Goal: Communication & Community: Participate in discussion

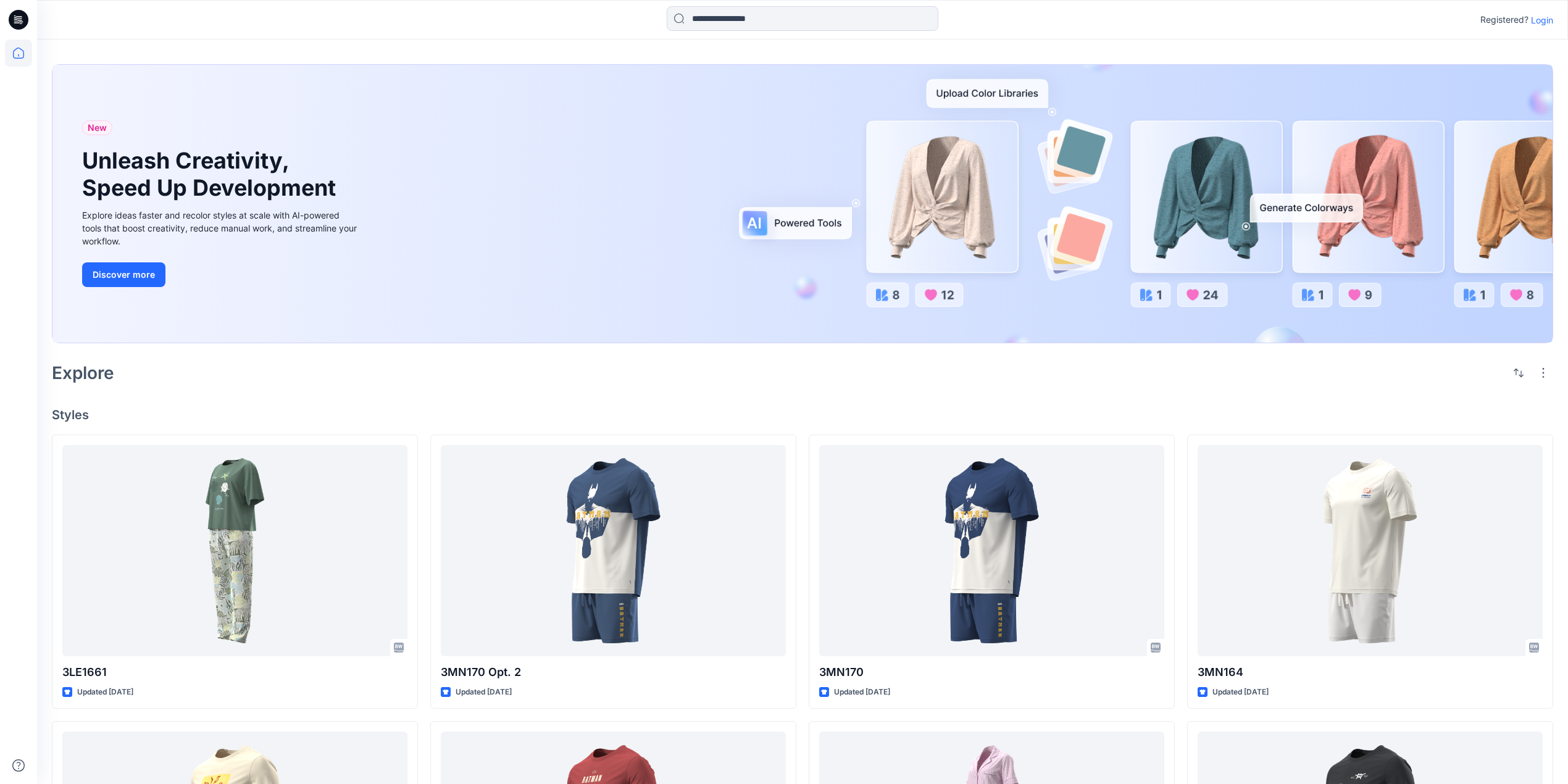
click at [420, 21] on div at bounding box center [802, 19] width 766 height 27
click at [18, 20] on icon at bounding box center [20, 20] width 5 height 1
click at [20, 53] on icon at bounding box center [18, 52] width 27 height 27
click at [16, 16] on icon at bounding box center [19, 16] width 6 height 1
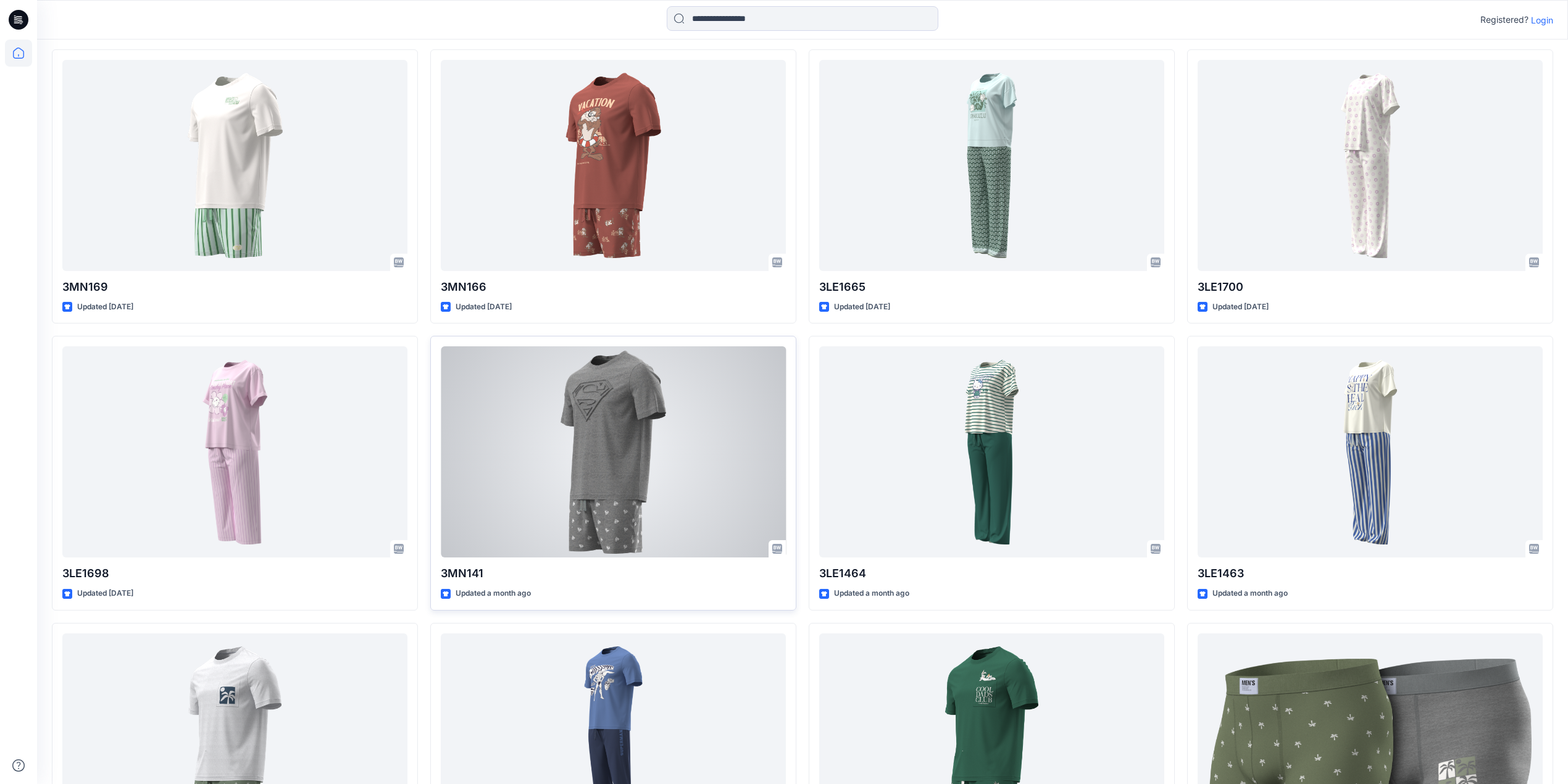
scroll to position [987, 0]
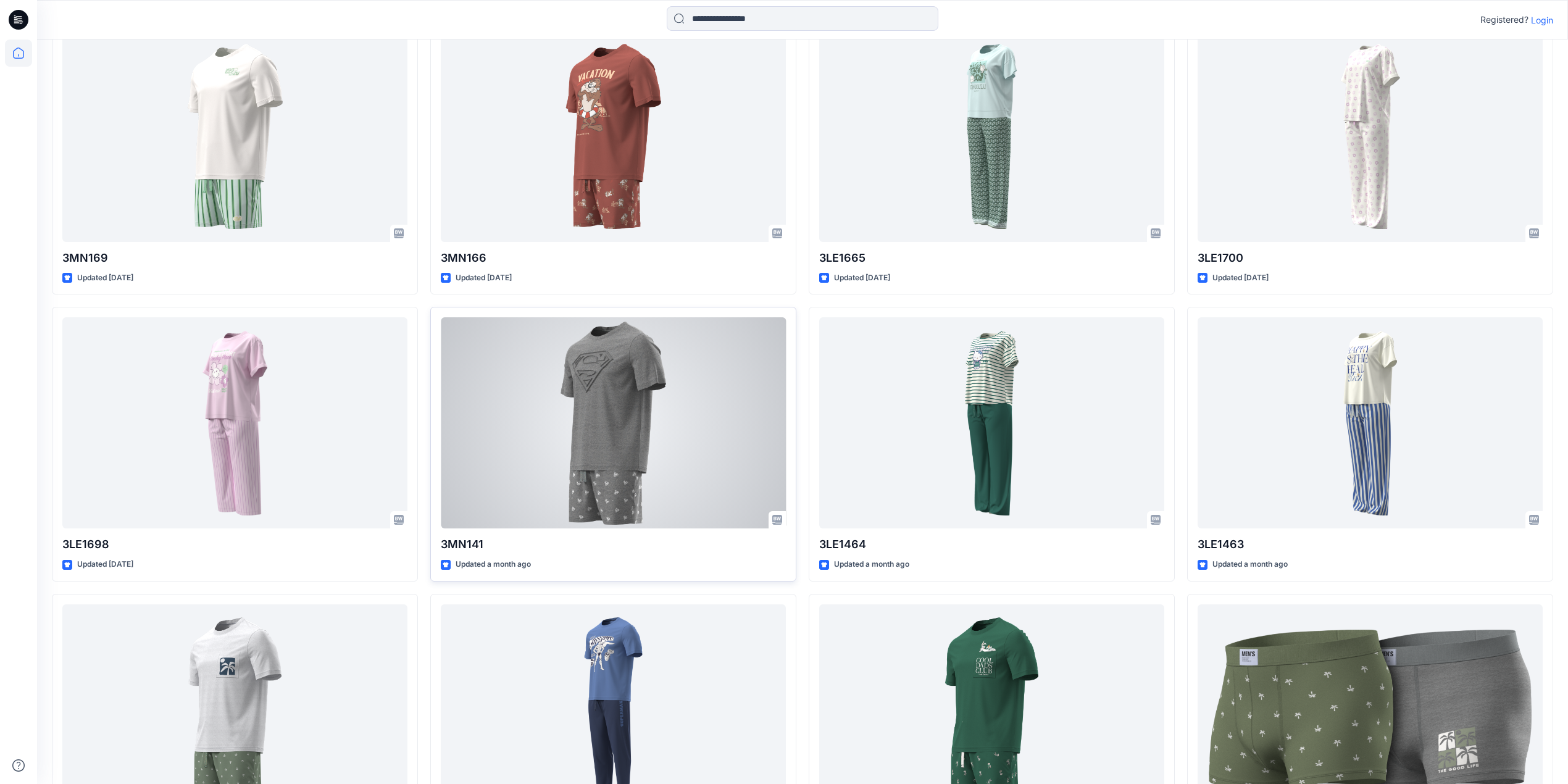
click at [613, 412] on div at bounding box center [614, 423] width 345 height 211
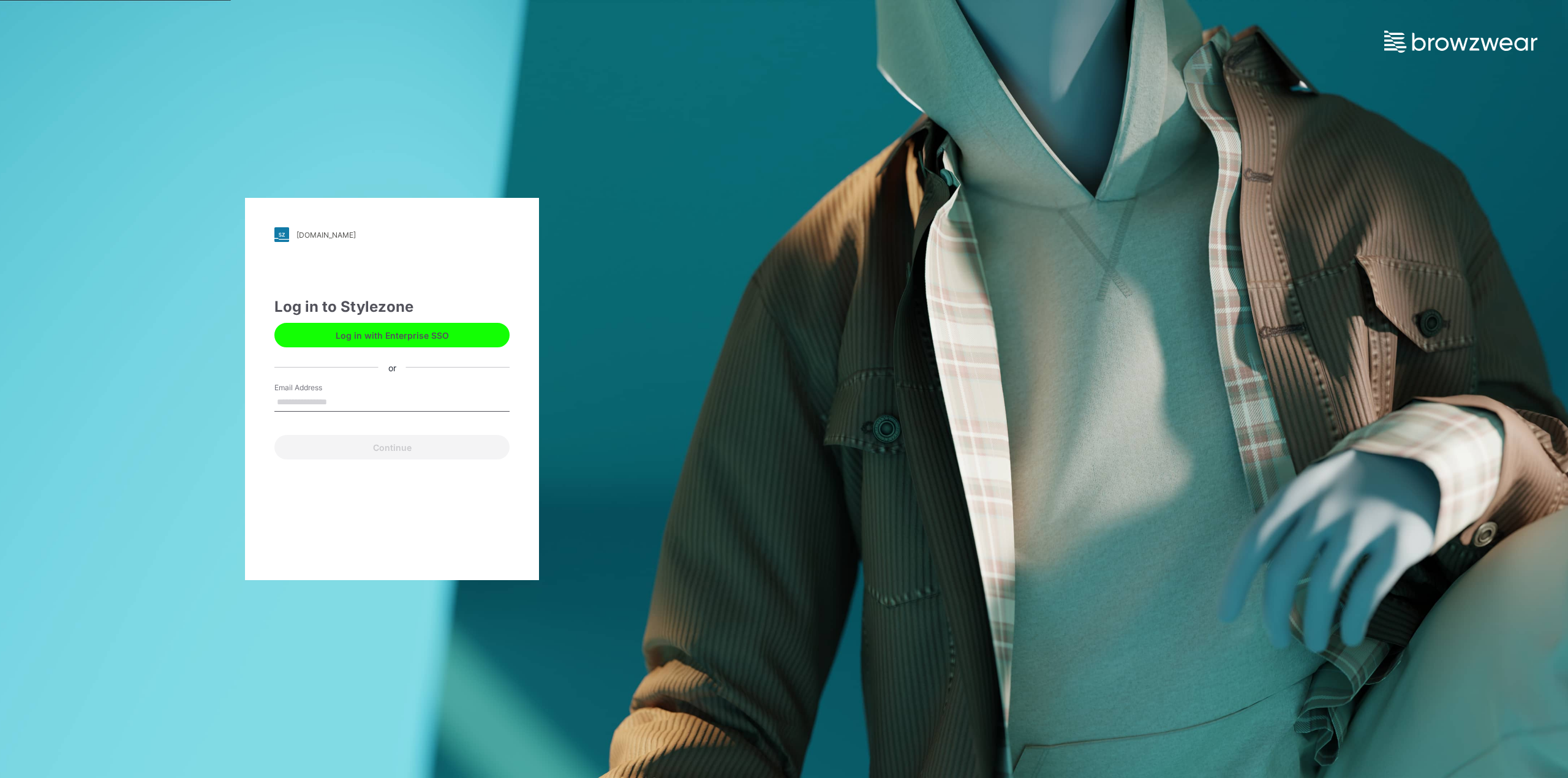
click at [321, 401] on input "Email Address" at bounding box center [391, 403] width 235 height 18
type input "**********"
click at [396, 442] on button "Continue" at bounding box center [391, 447] width 235 height 24
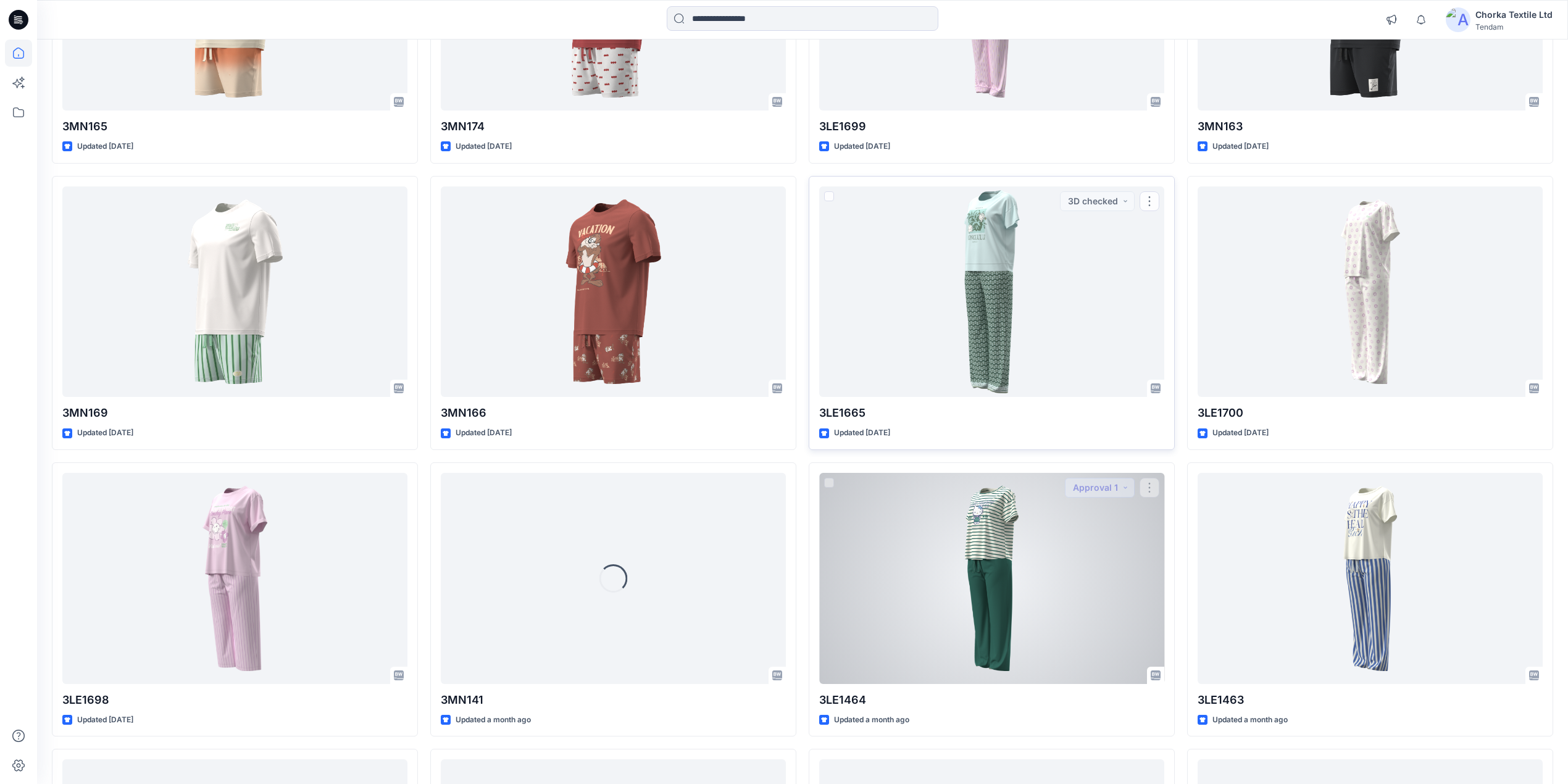
scroll to position [626, 0]
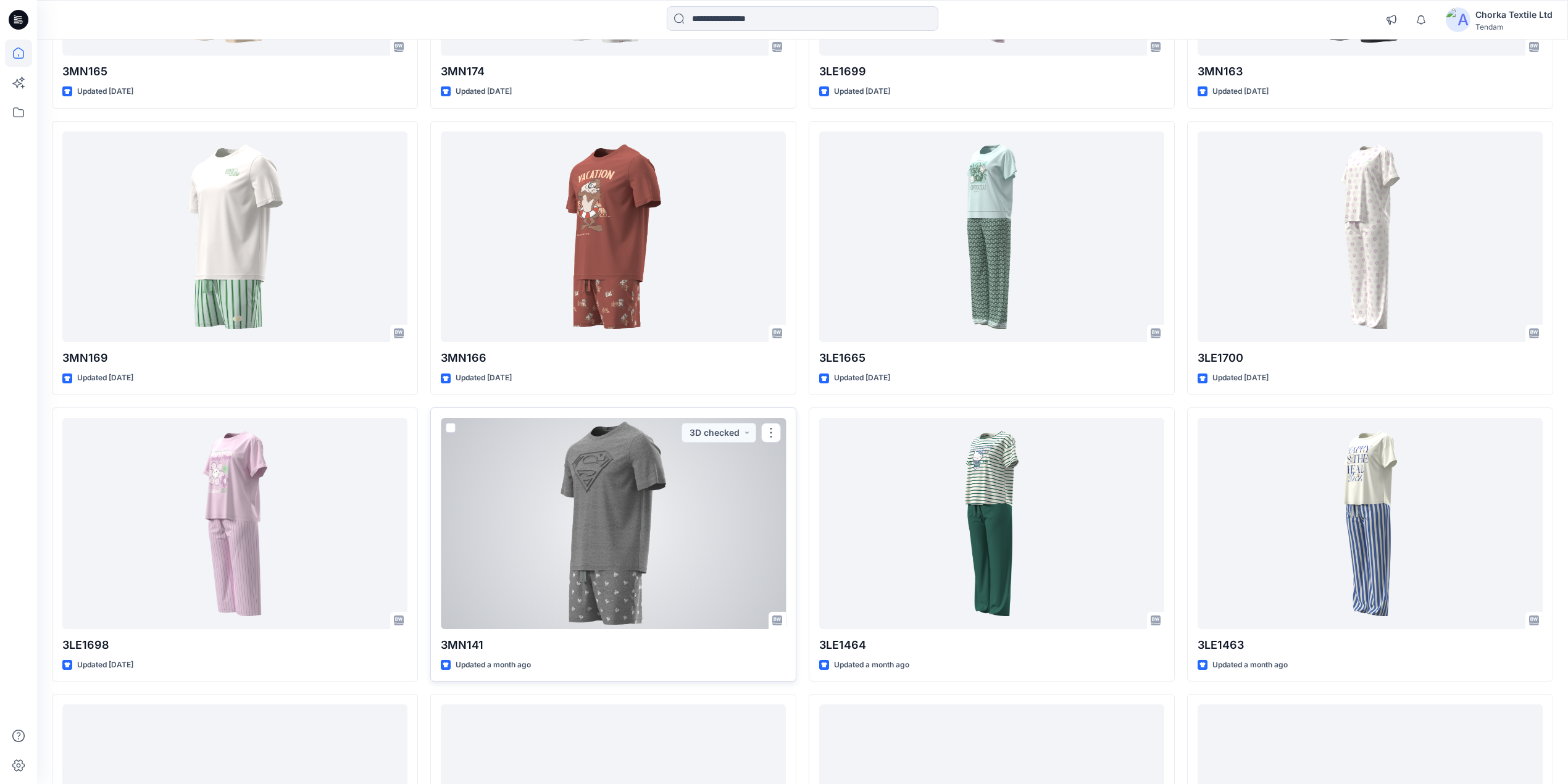
click at [602, 517] on div at bounding box center [614, 523] width 345 height 211
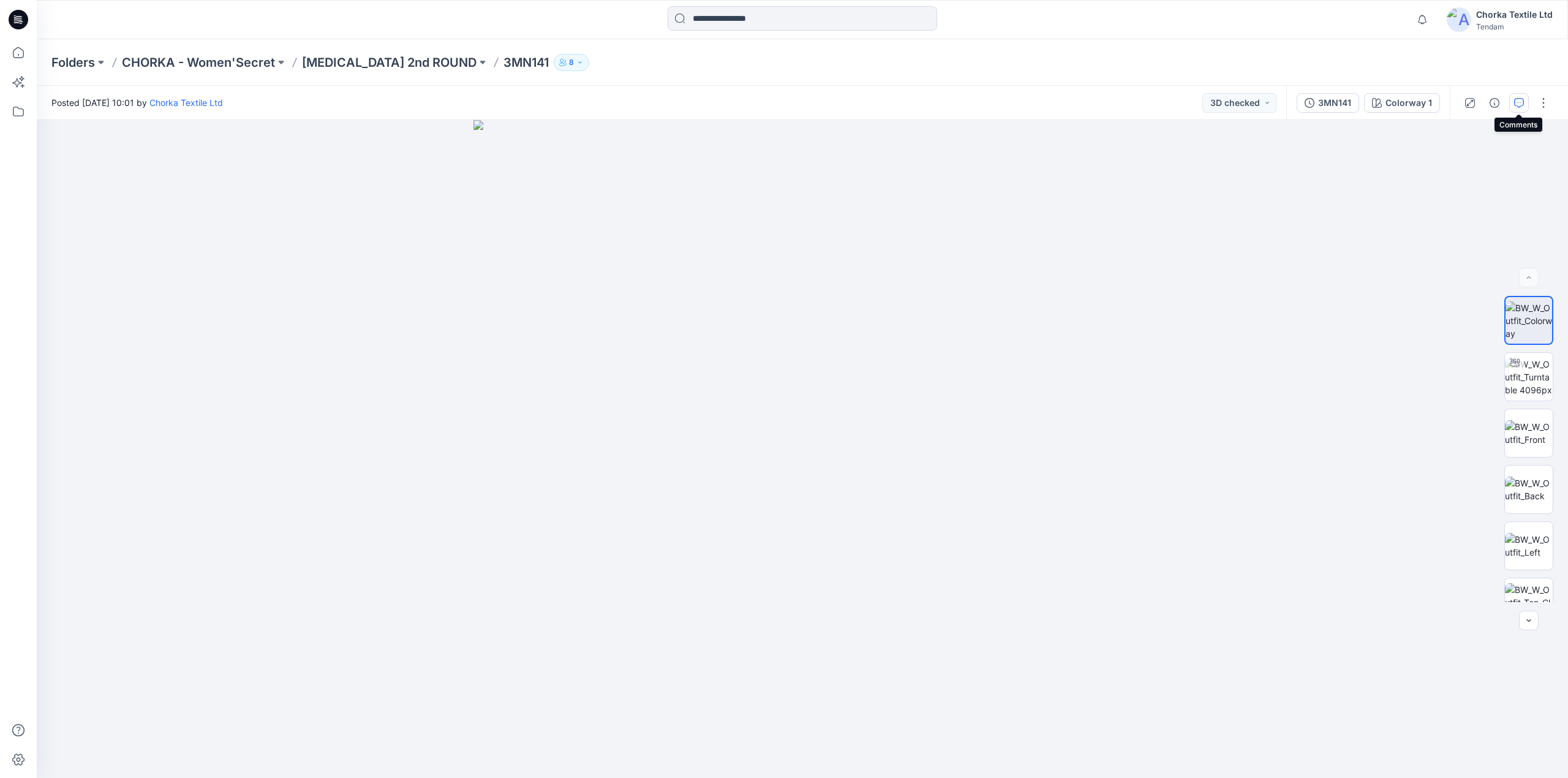
click at [1519, 101] on icon "button" at bounding box center [1519, 101] width 5 height 1
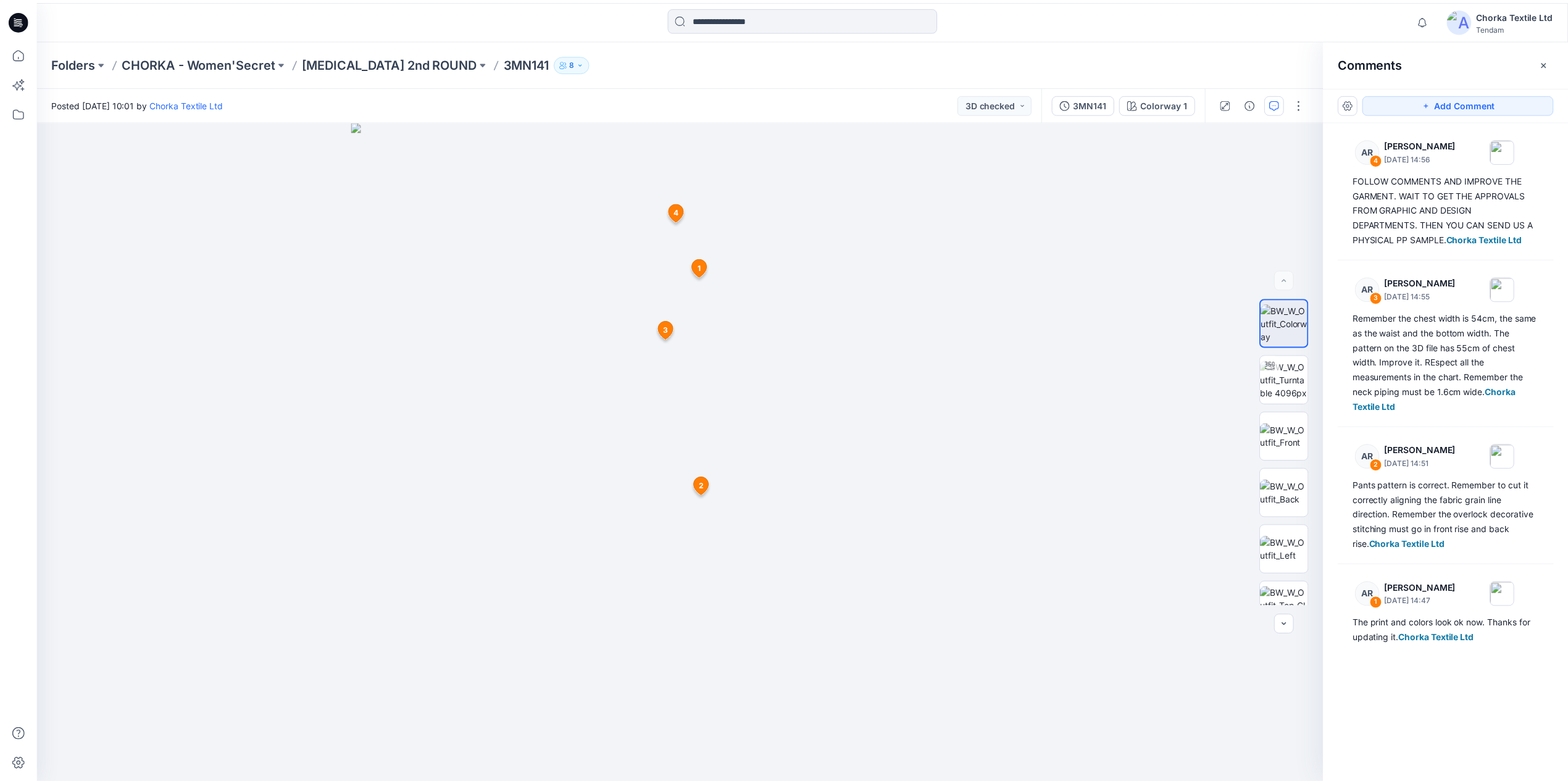
scroll to position [626, 0]
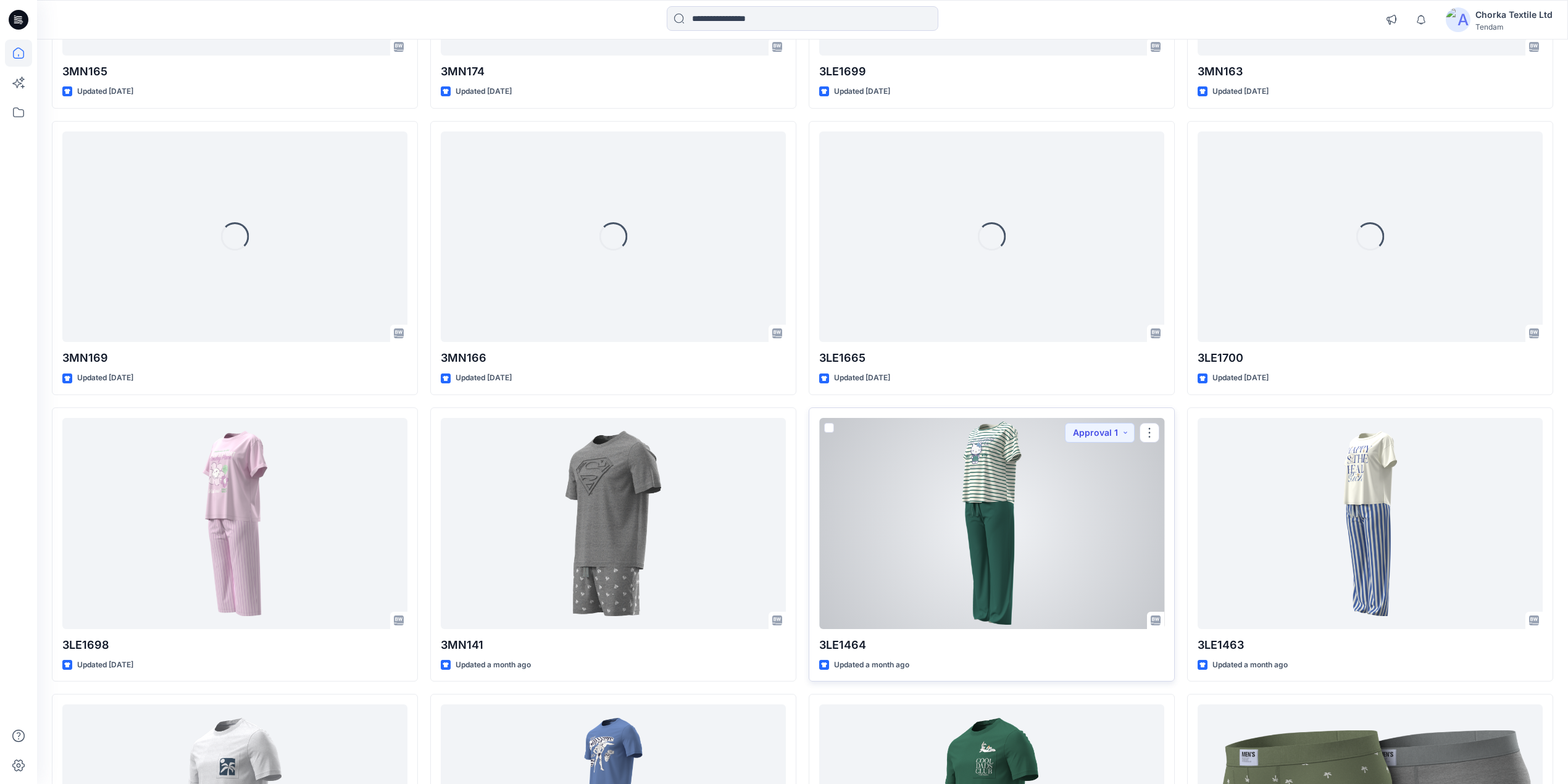
click at [989, 500] on div at bounding box center [992, 523] width 345 height 211
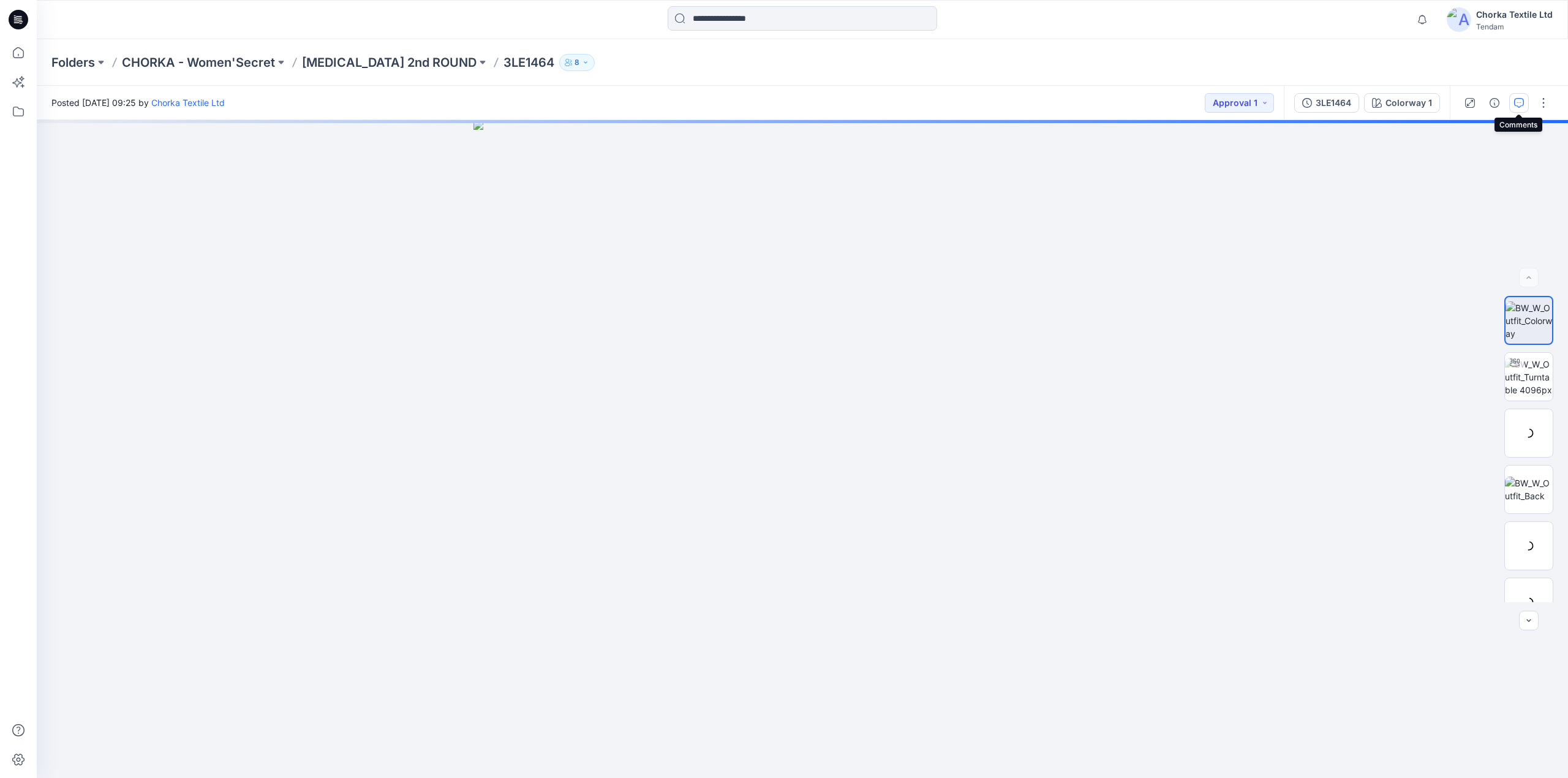
click at [1518, 103] on icon "button" at bounding box center [1519, 103] width 10 height 10
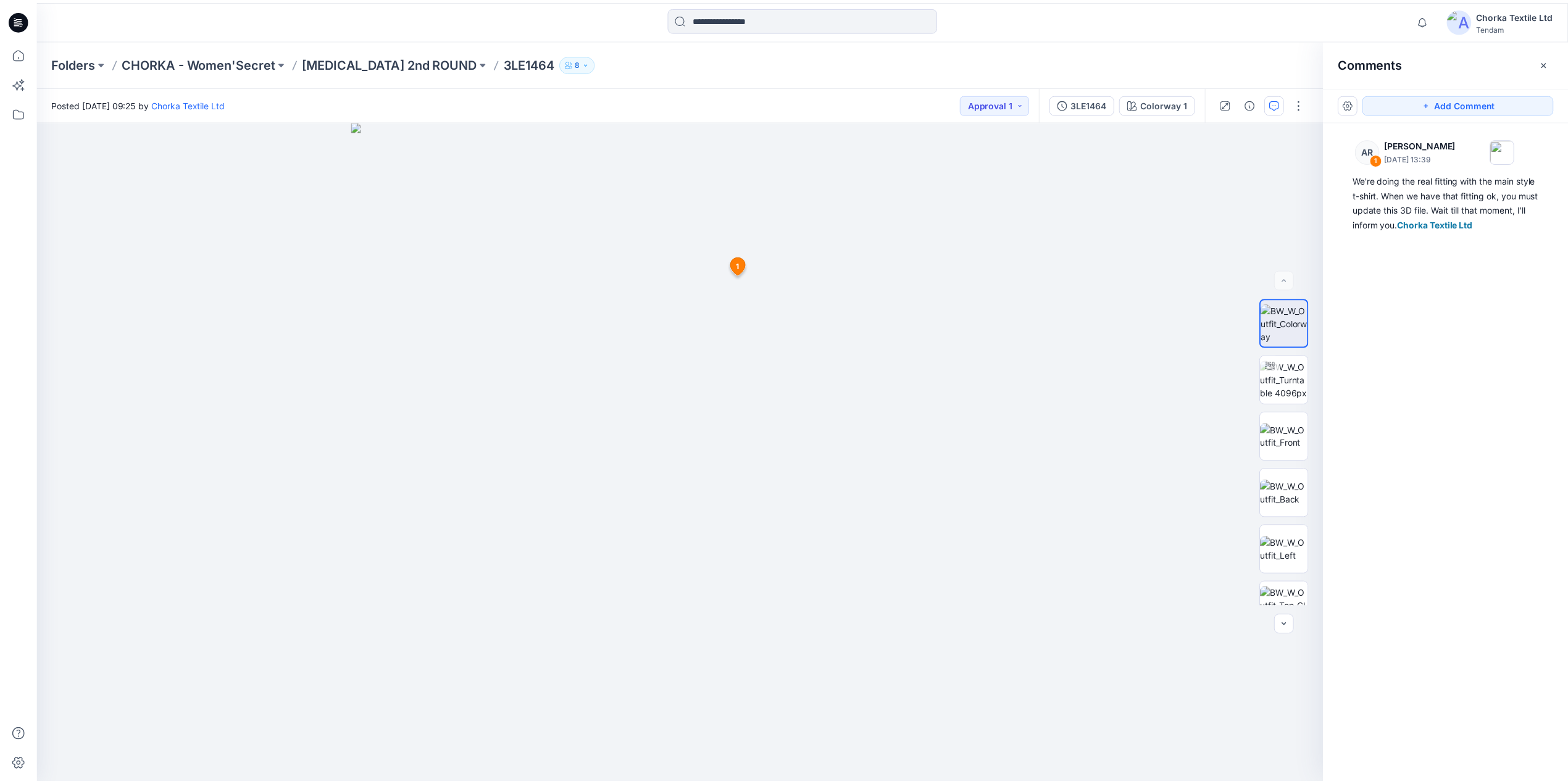
scroll to position [626, 0]
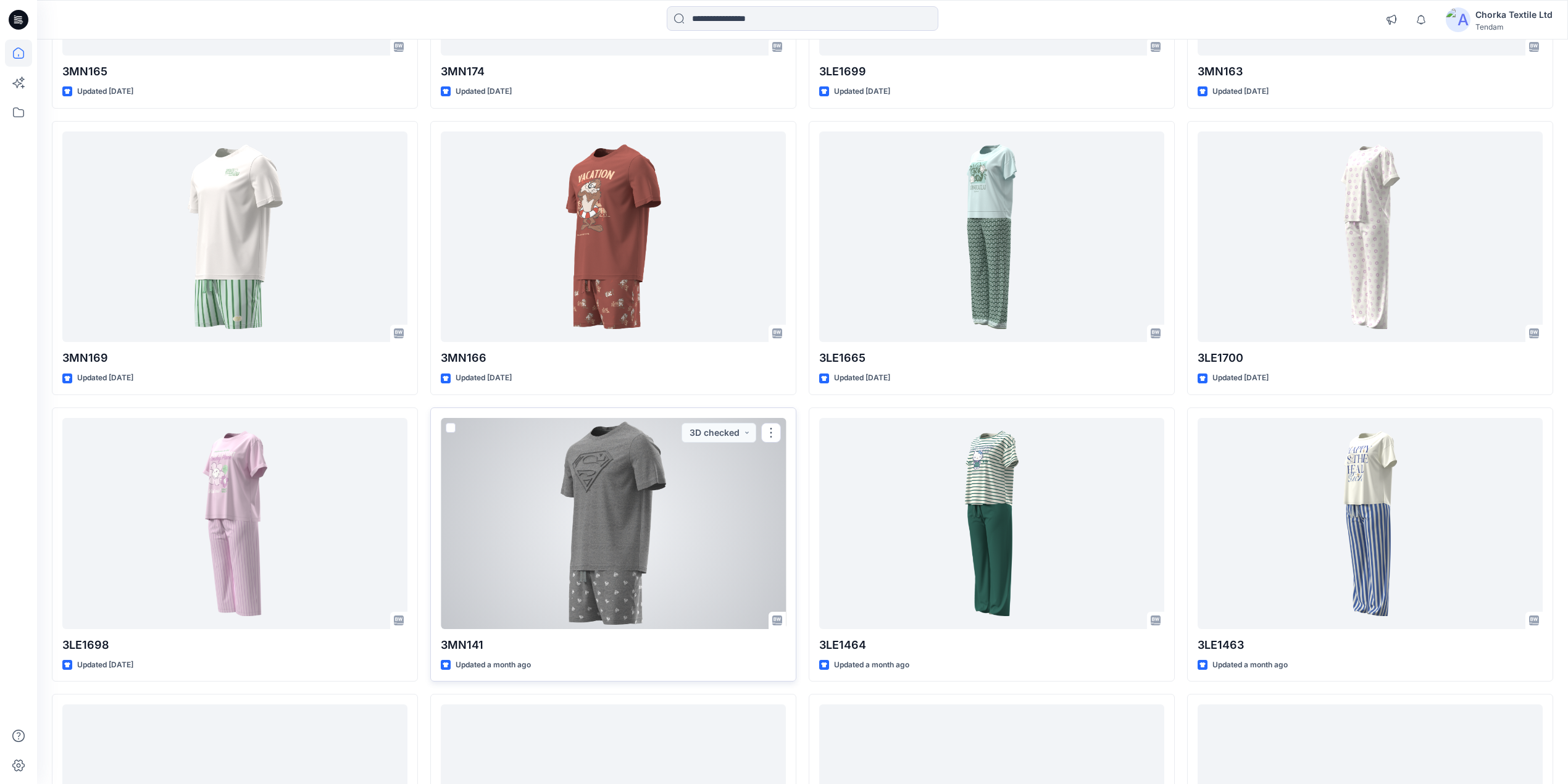
click at [611, 507] on div at bounding box center [614, 523] width 345 height 211
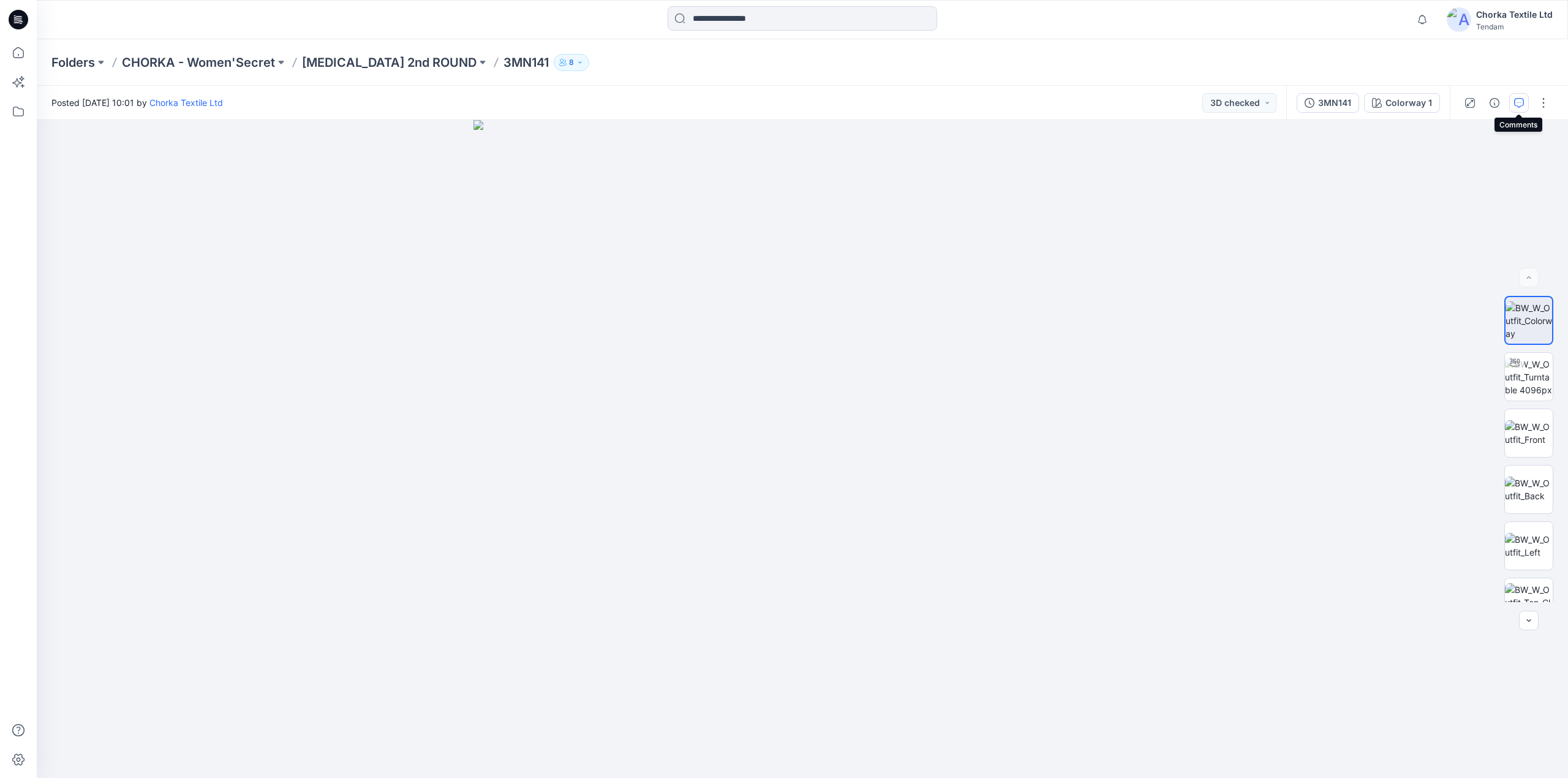
click at [1520, 107] on icon "button" at bounding box center [1519, 103] width 10 height 10
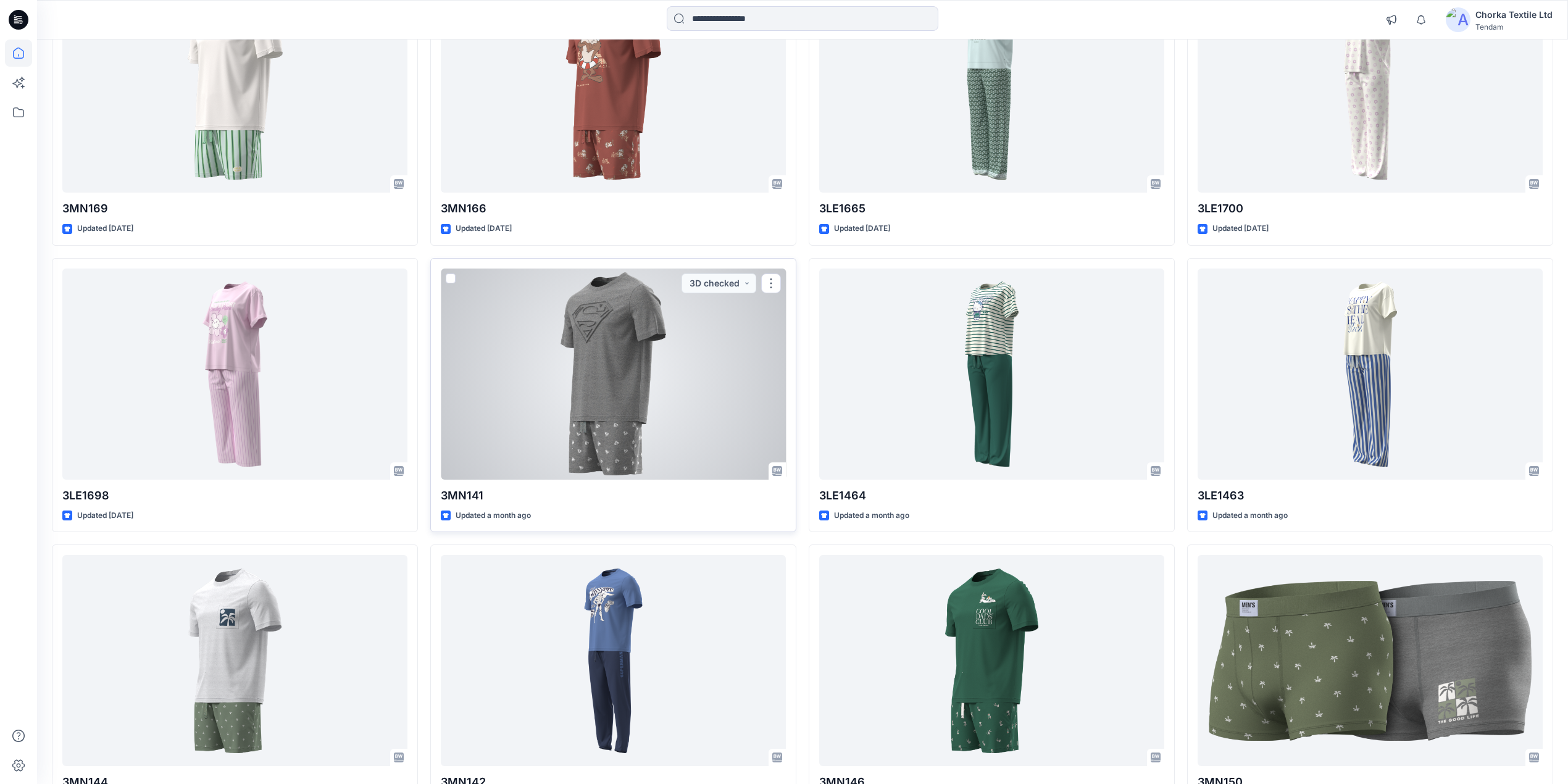
scroll to position [741, 0]
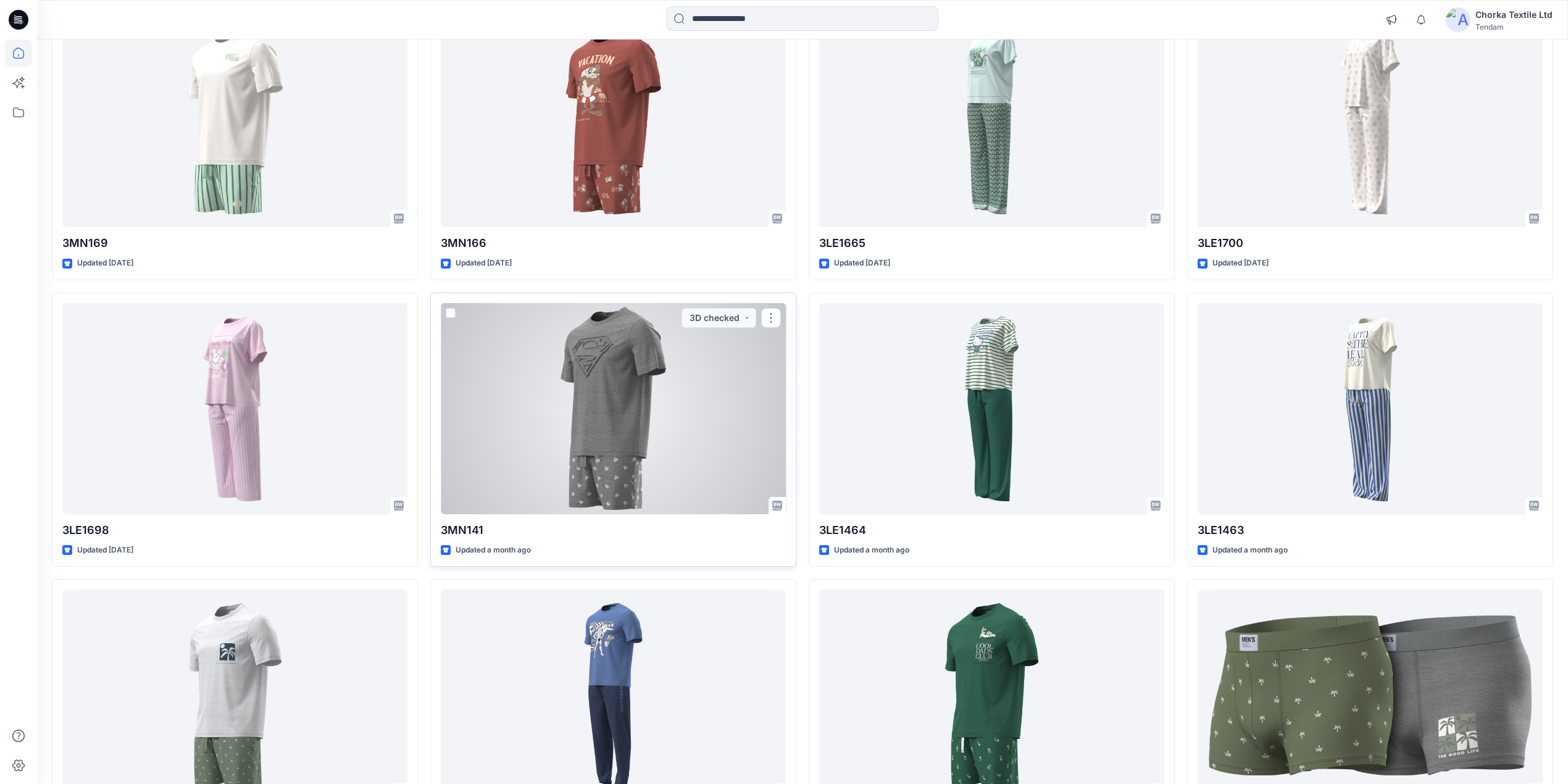
click at [683, 410] on div at bounding box center [614, 408] width 345 height 211
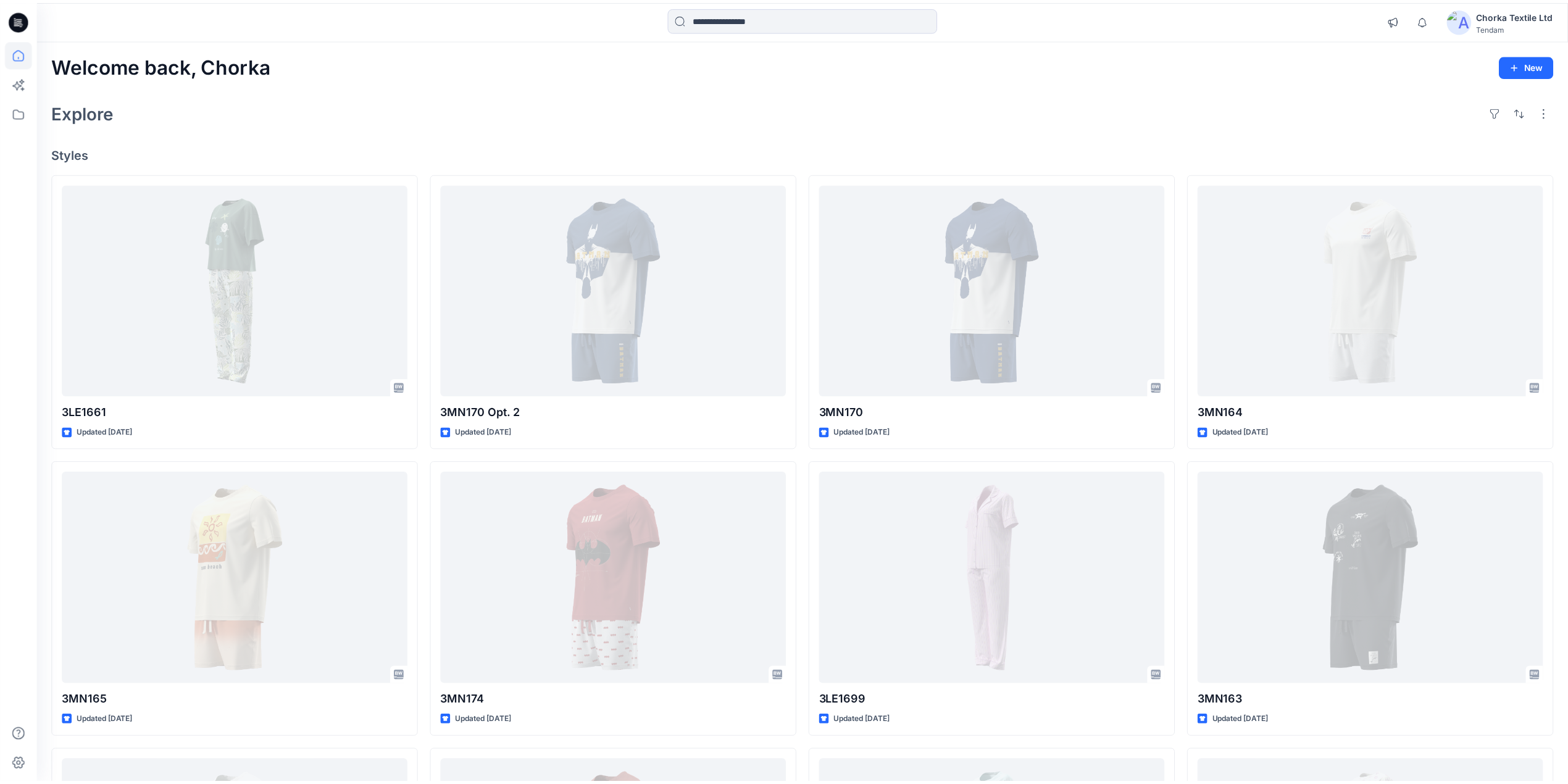
scroll to position [741, 0]
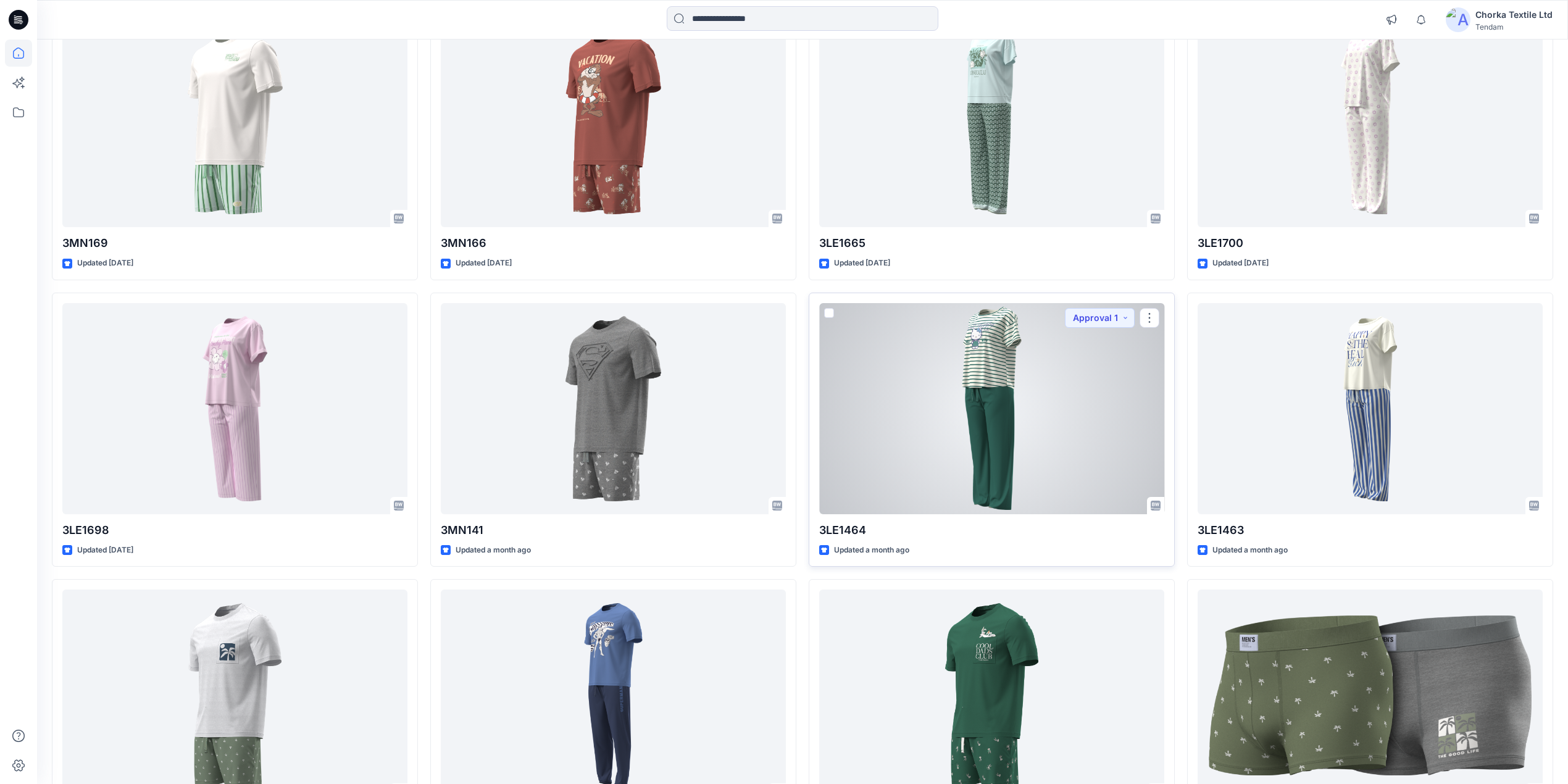
click at [1039, 390] on div at bounding box center [992, 408] width 345 height 211
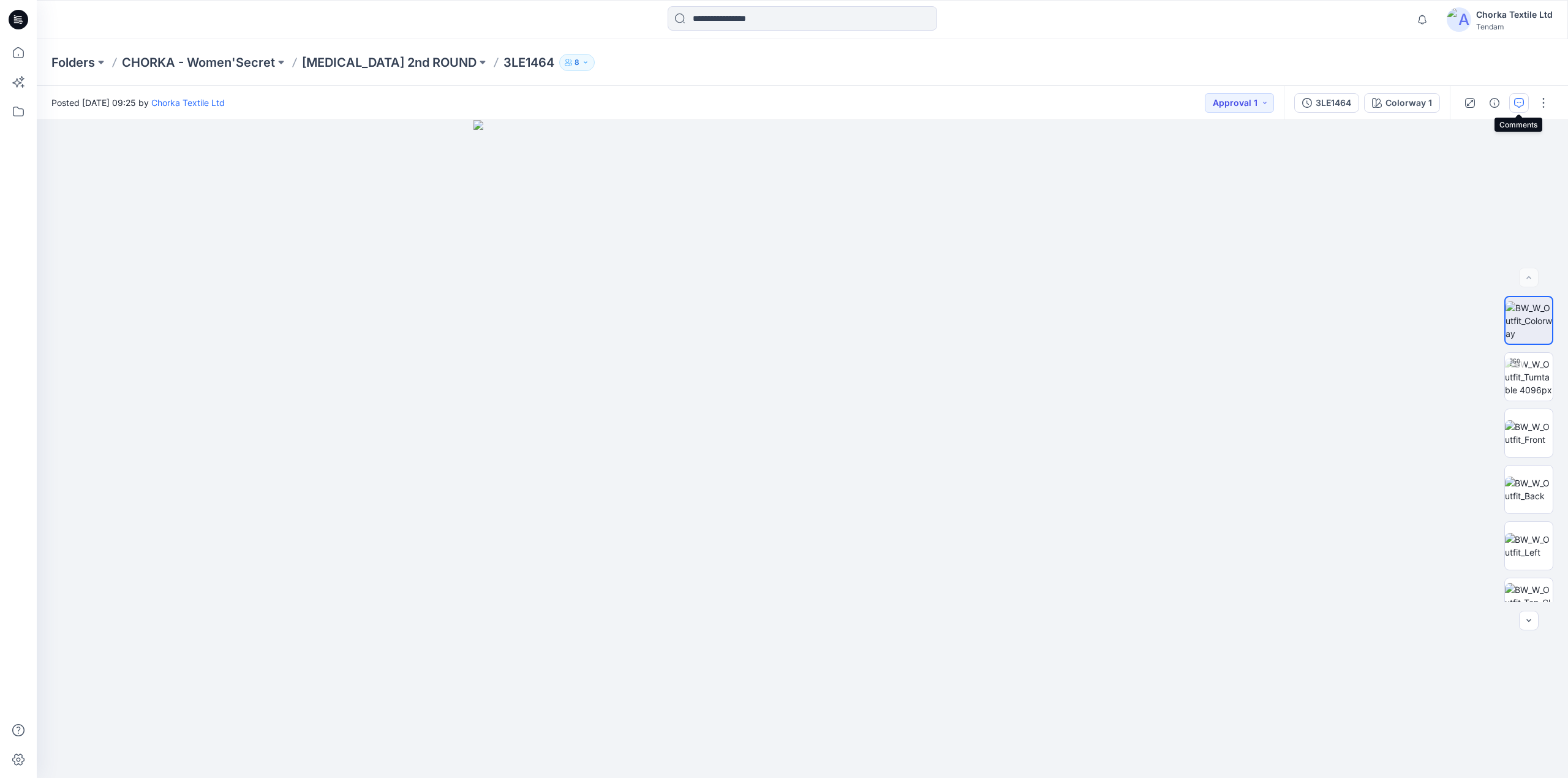
click at [1518, 100] on icon "button" at bounding box center [1519, 103] width 10 height 10
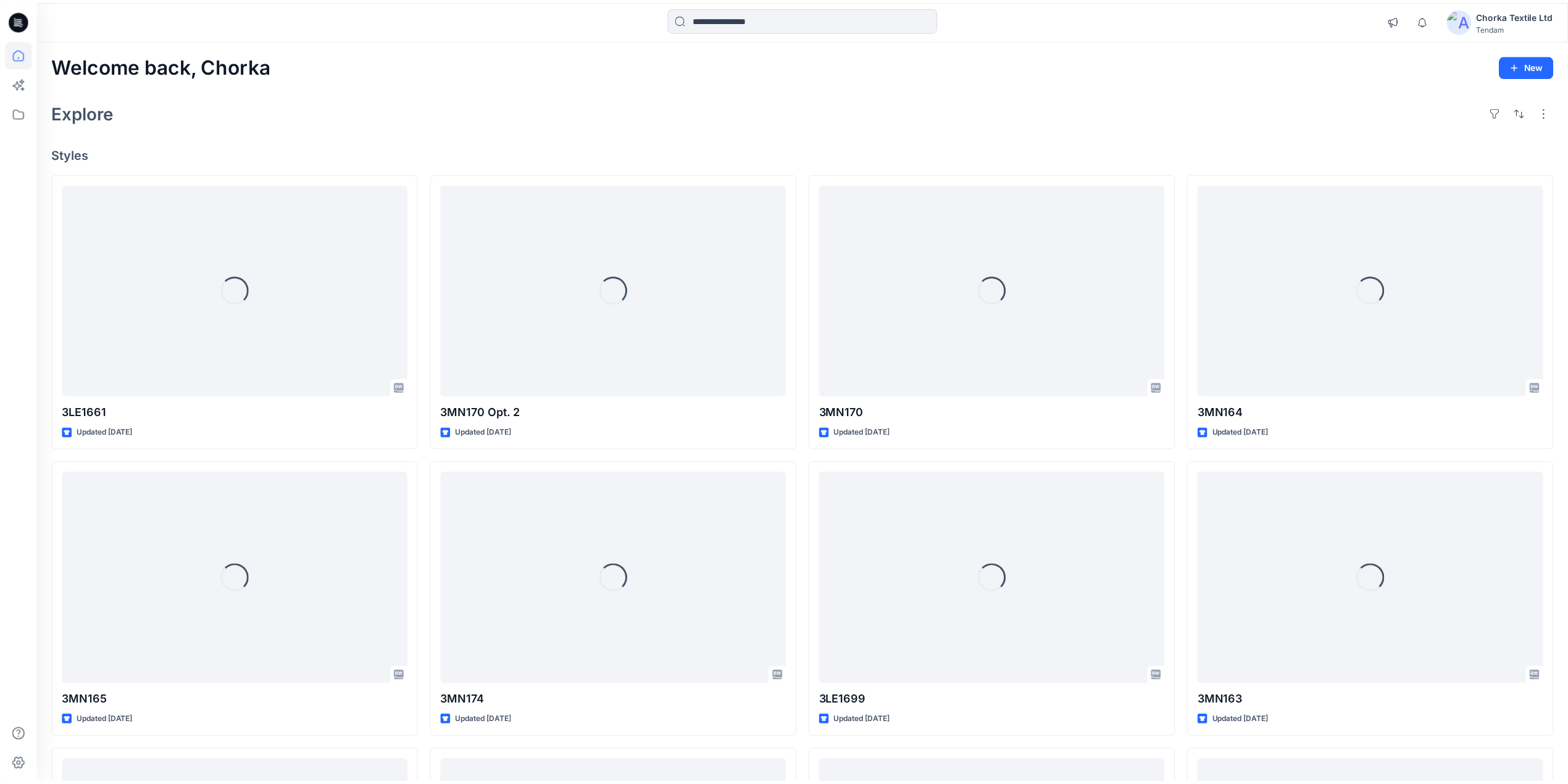
scroll to position [741, 0]
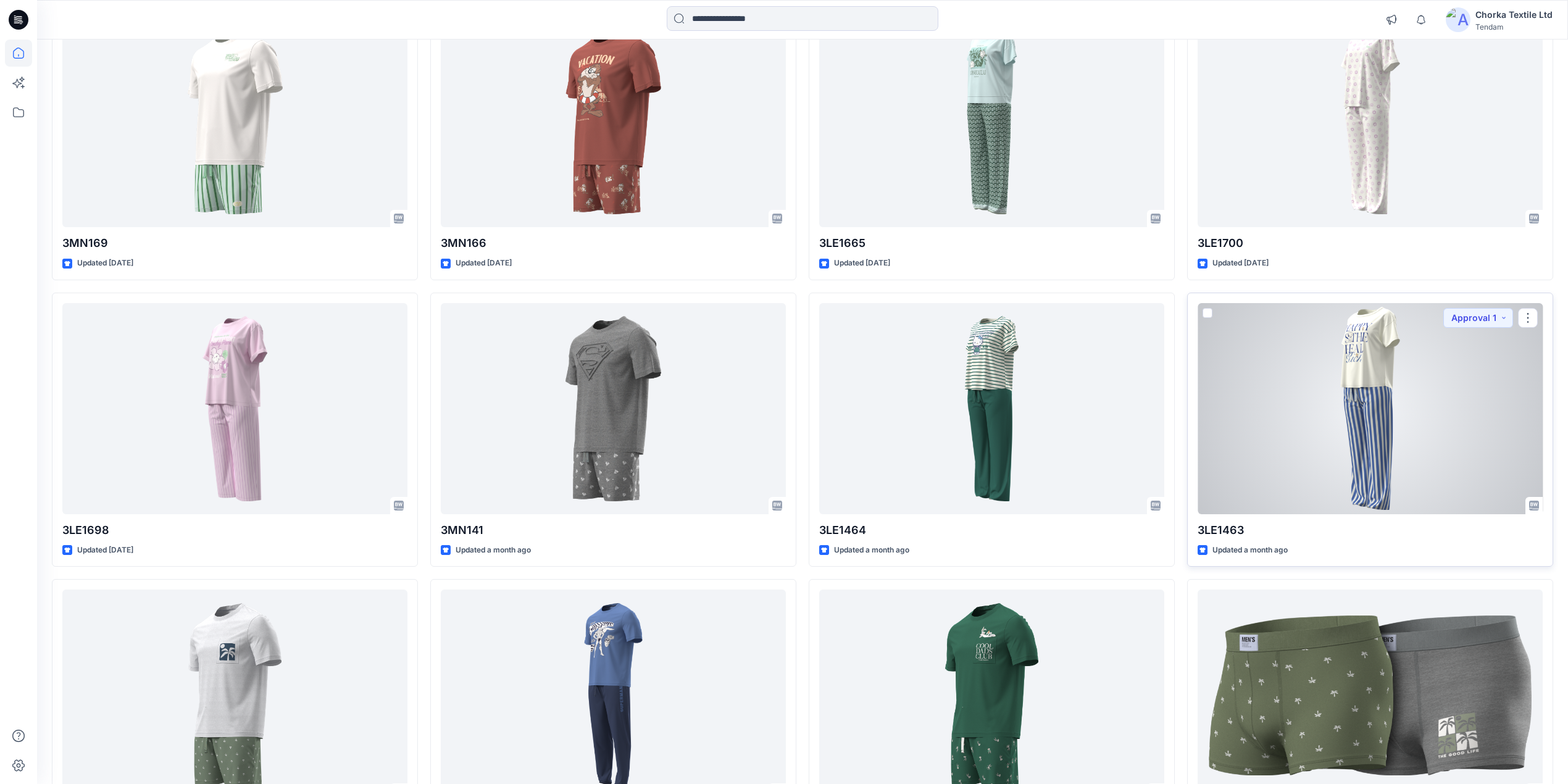
click at [1353, 388] on div at bounding box center [1370, 408] width 345 height 211
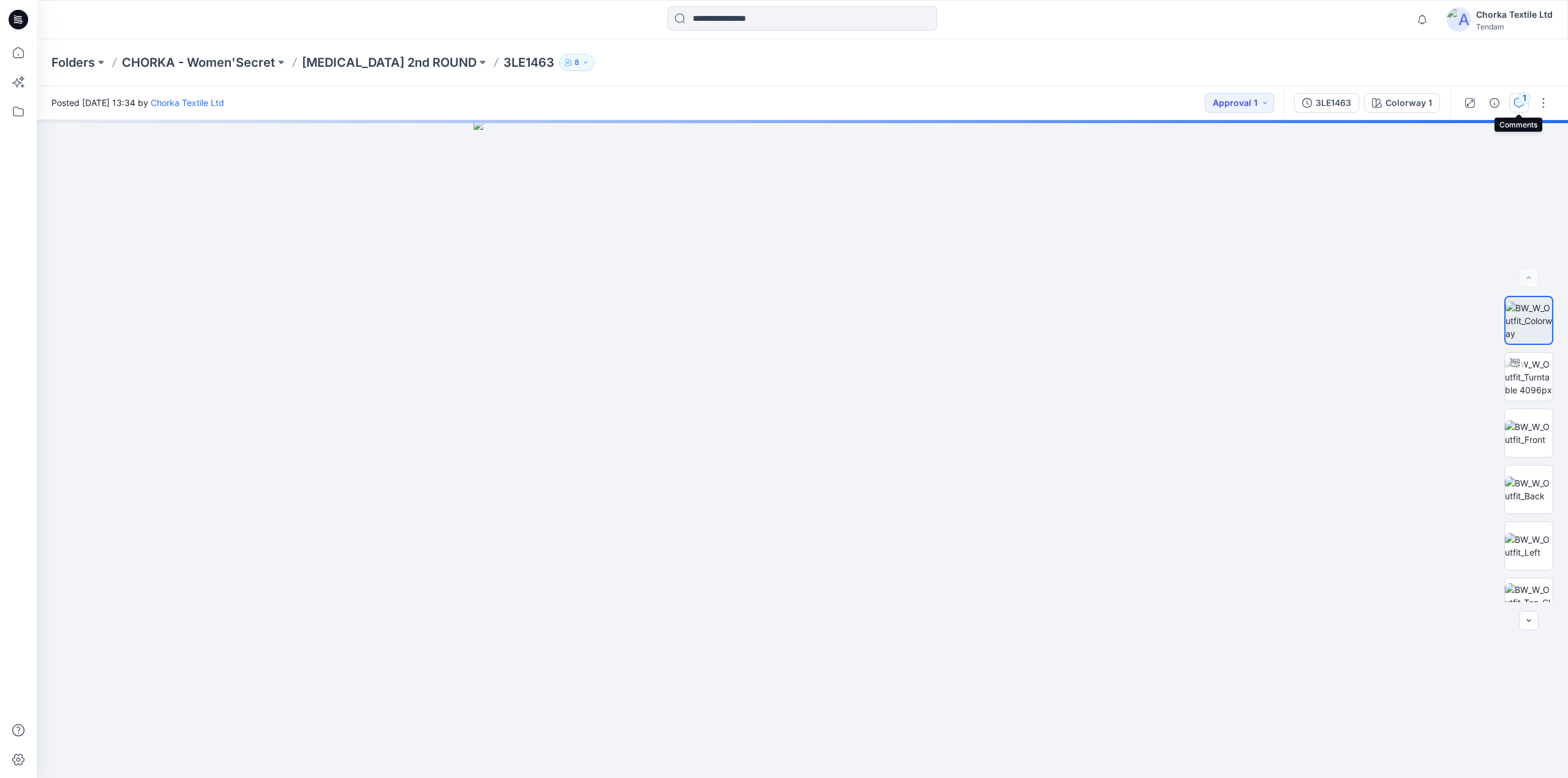
click at [1517, 96] on button "1" at bounding box center [1519, 103] width 20 height 20
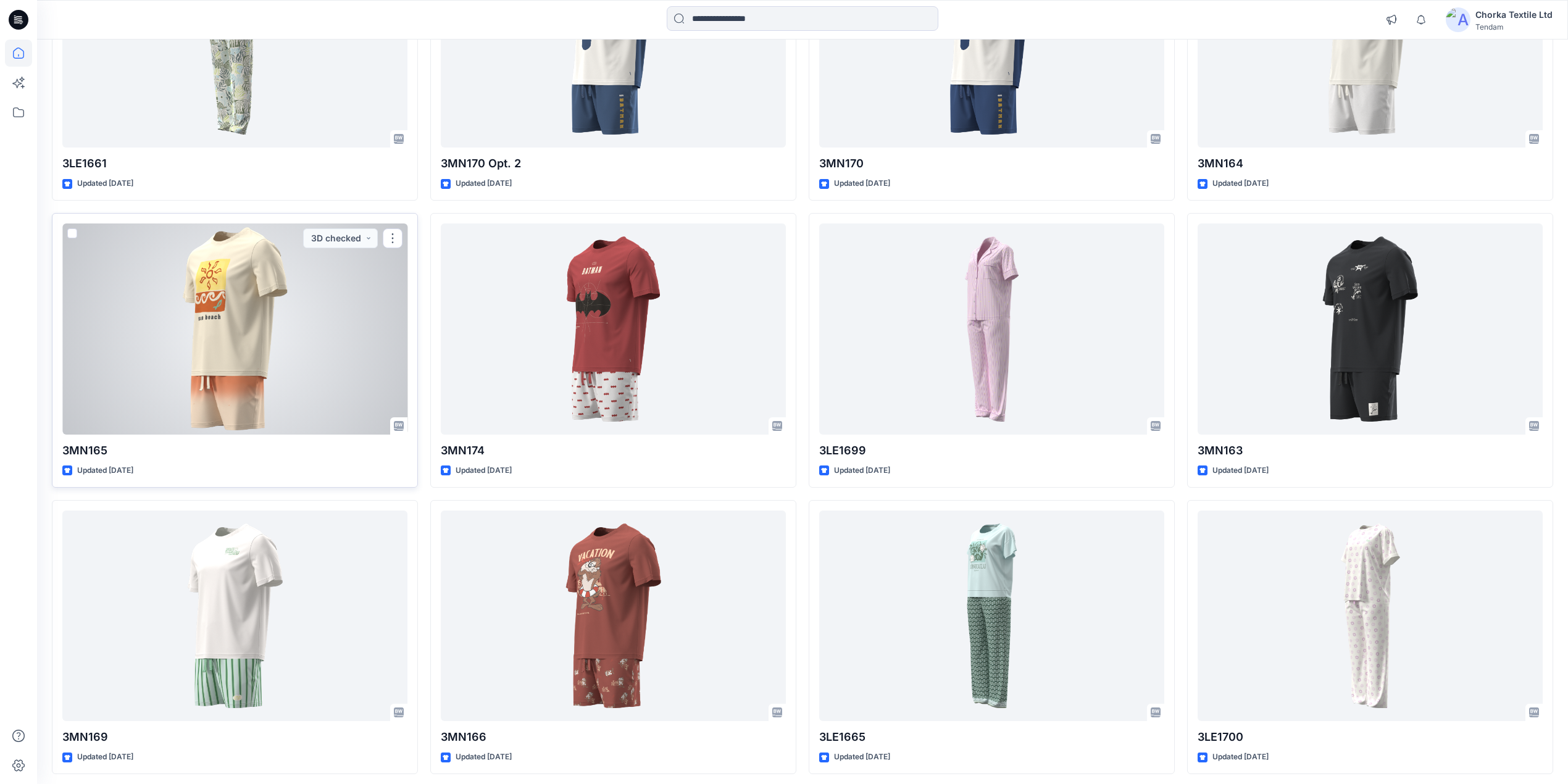
scroll to position [576, 0]
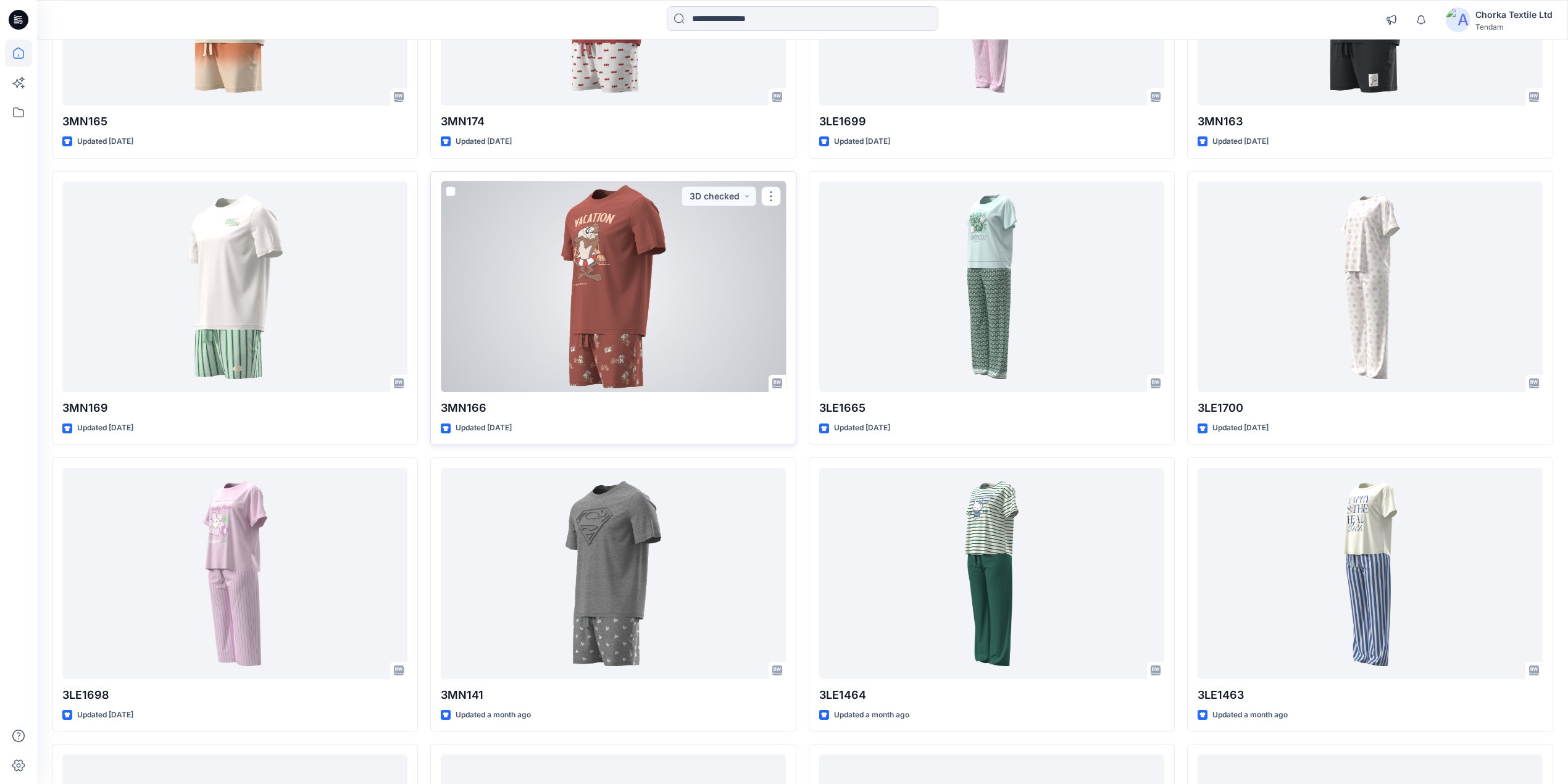
click at [596, 303] on div at bounding box center [614, 287] width 345 height 211
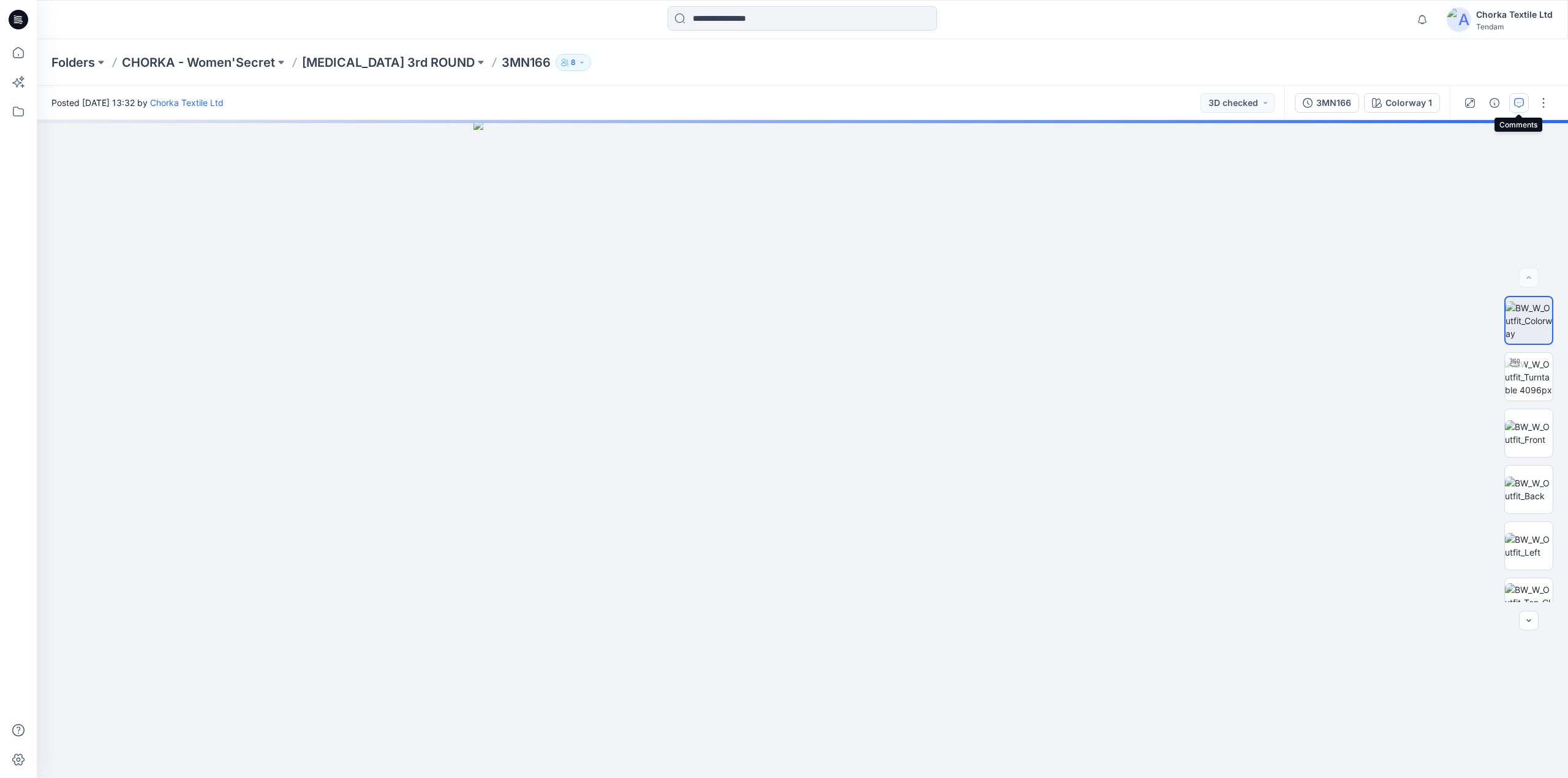
click at [1522, 101] on icon "button" at bounding box center [1519, 103] width 10 height 10
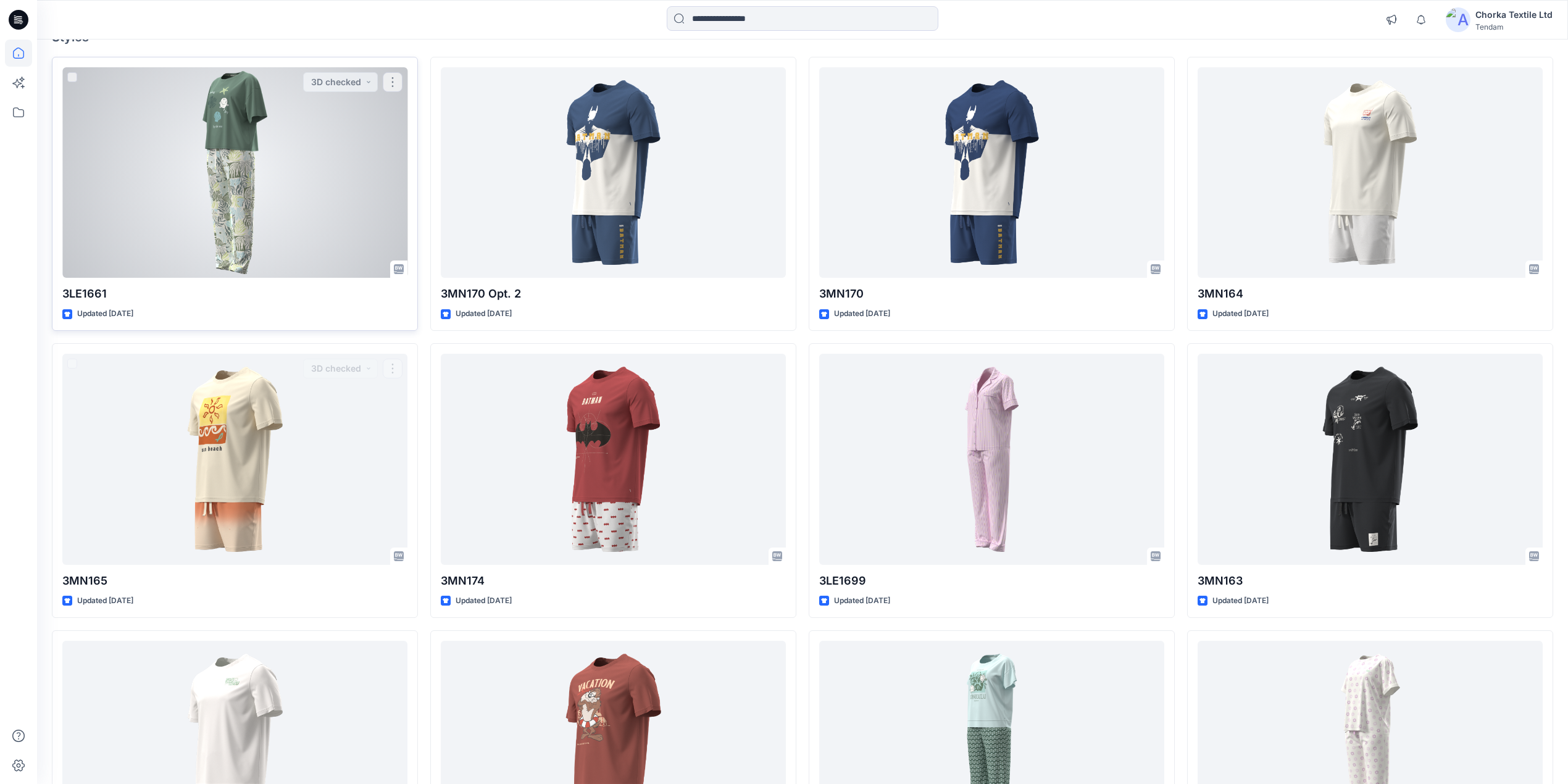
scroll to position [82, 0]
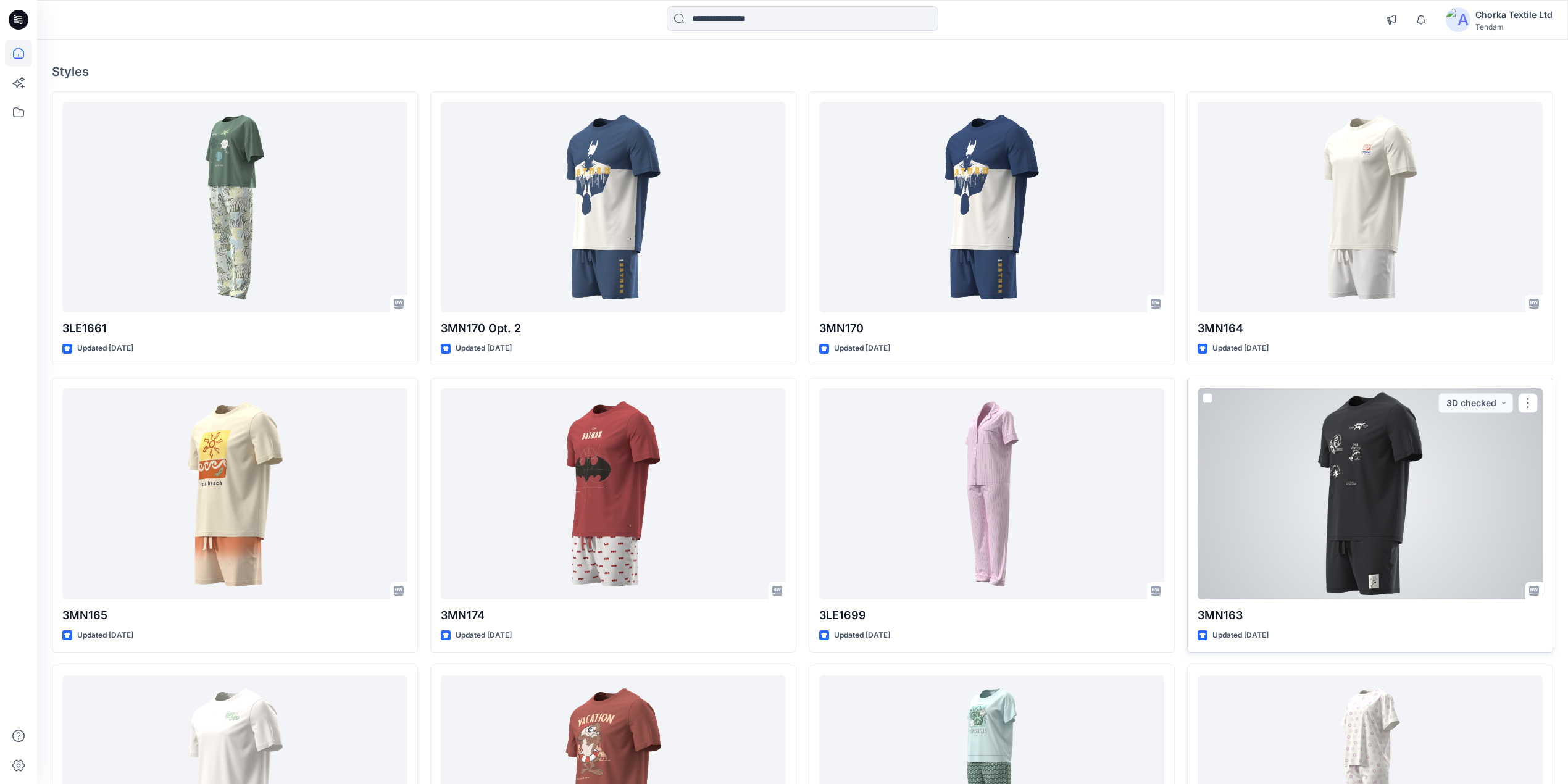
click at [1346, 477] on div at bounding box center [1370, 494] width 345 height 211
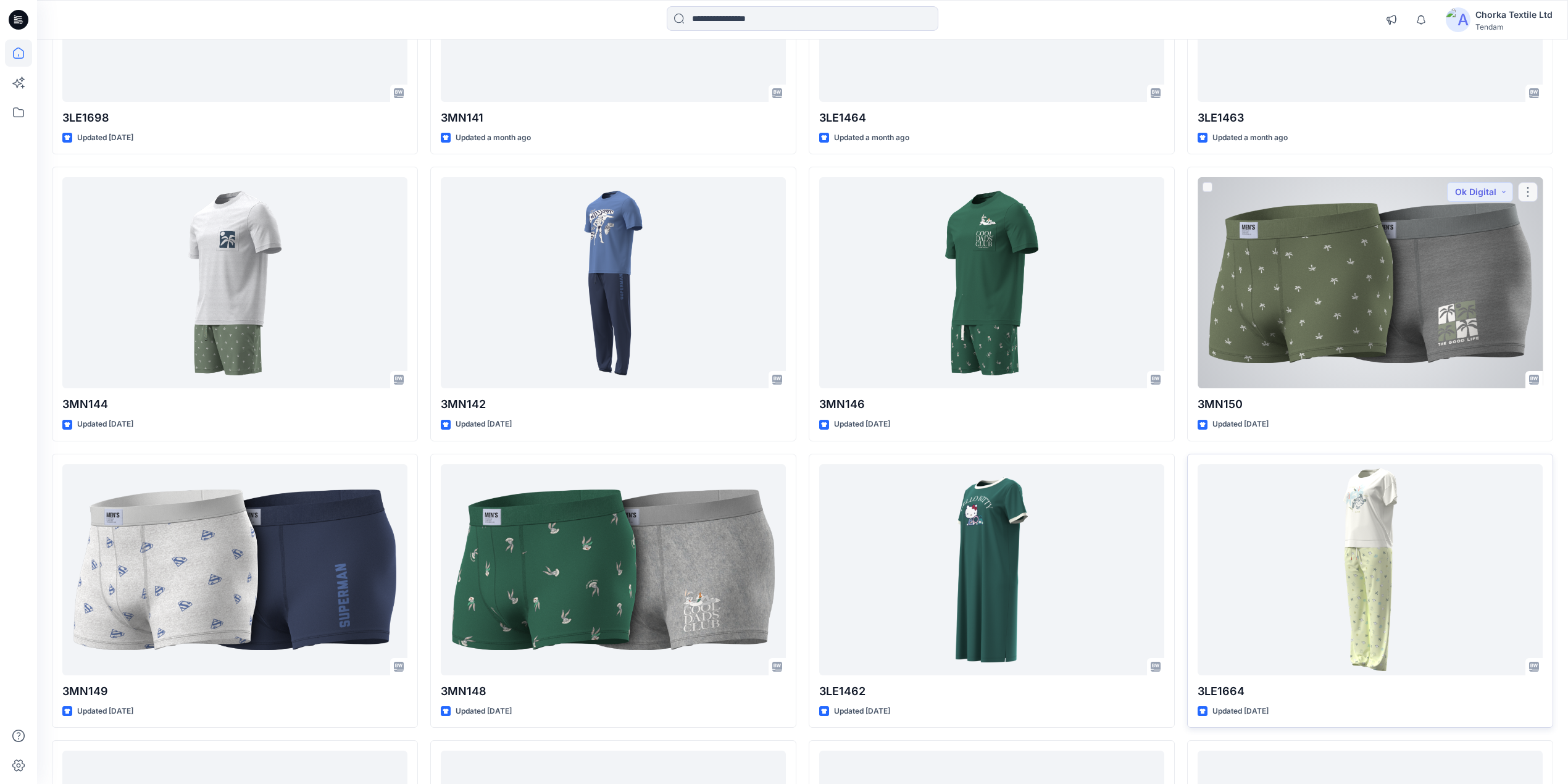
scroll to position [1156, 0]
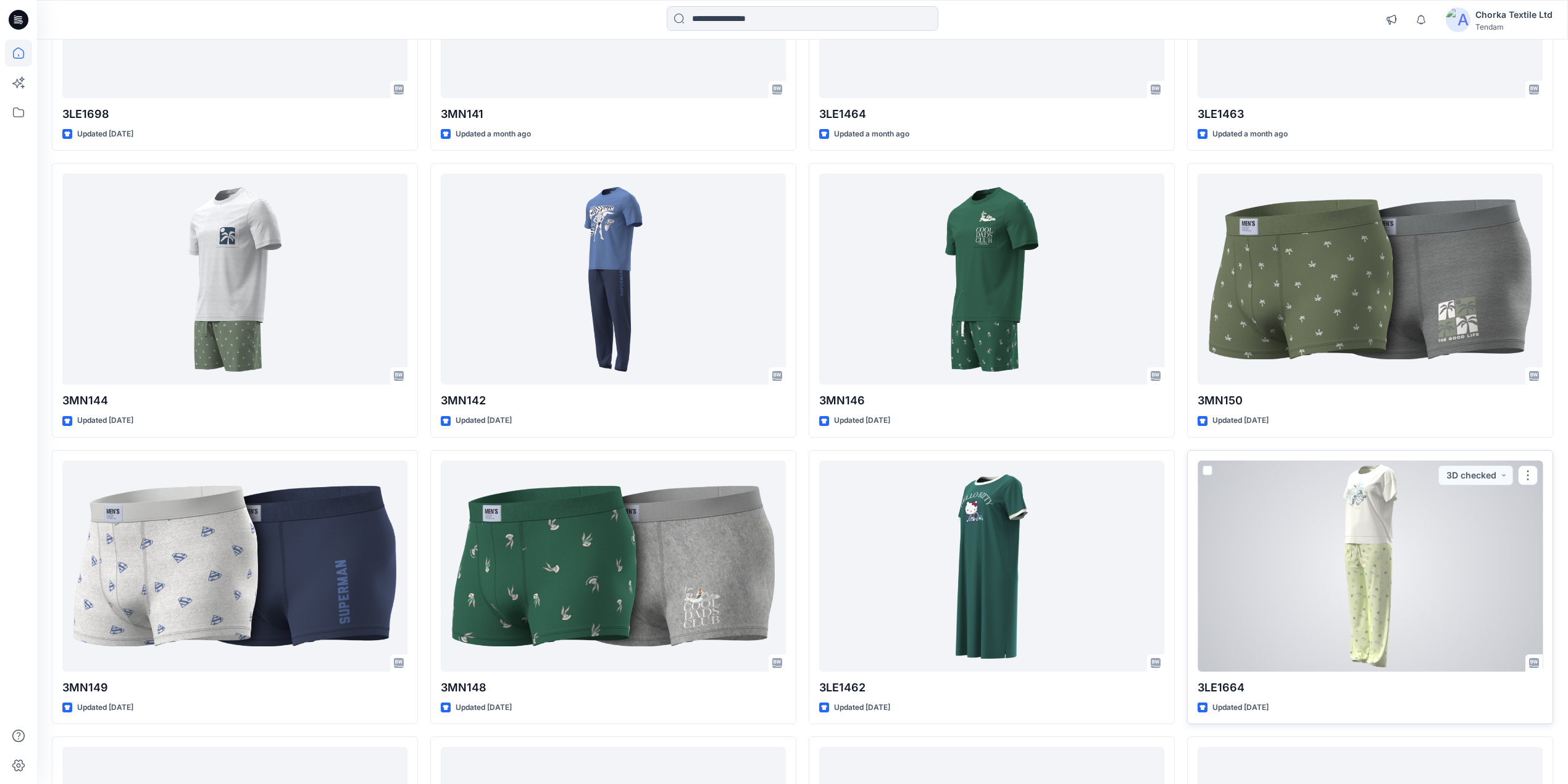
click at [1364, 534] on div at bounding box center [1370, 566] width 345 height 211
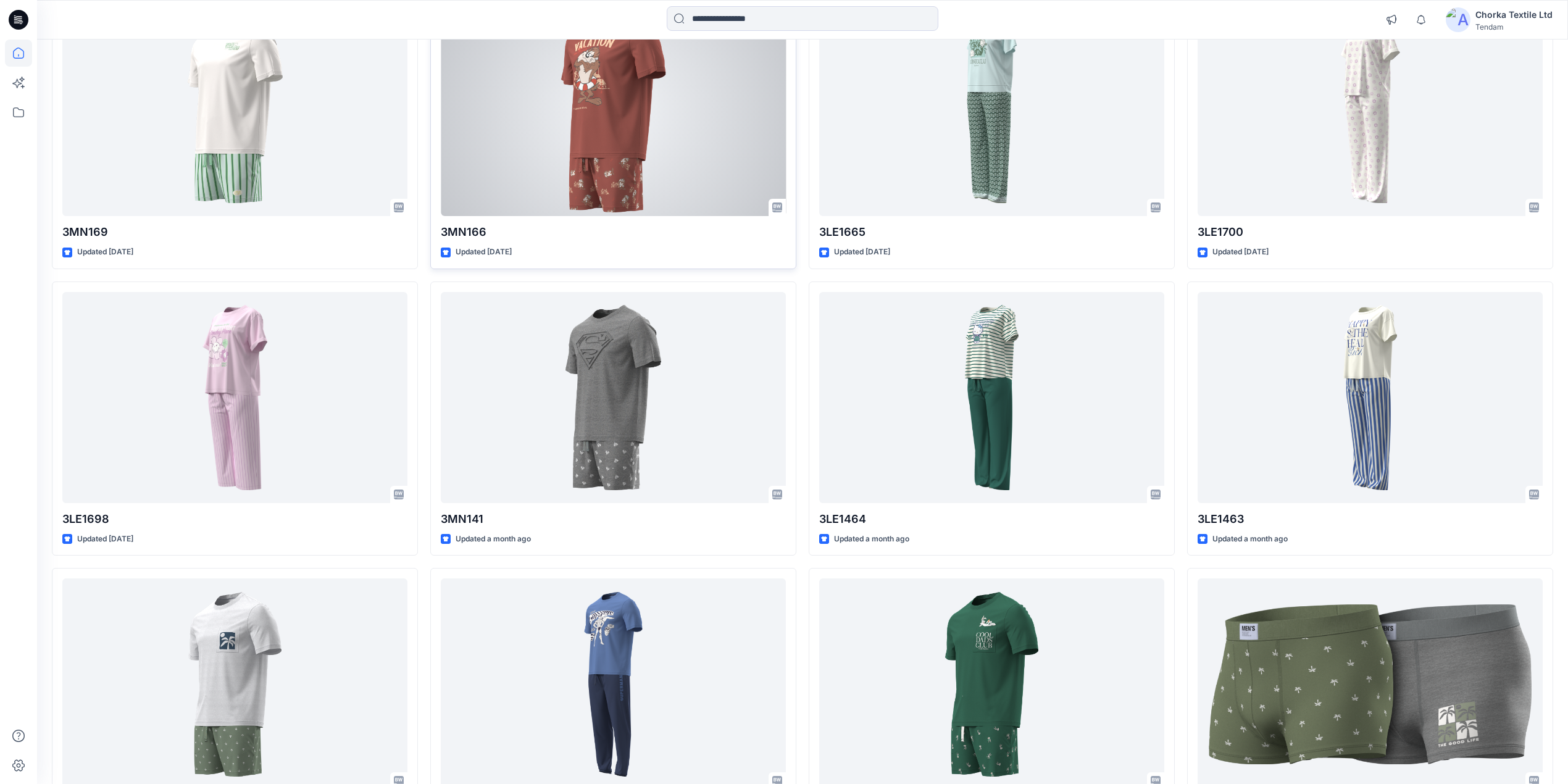
scroll to position [823, 0]
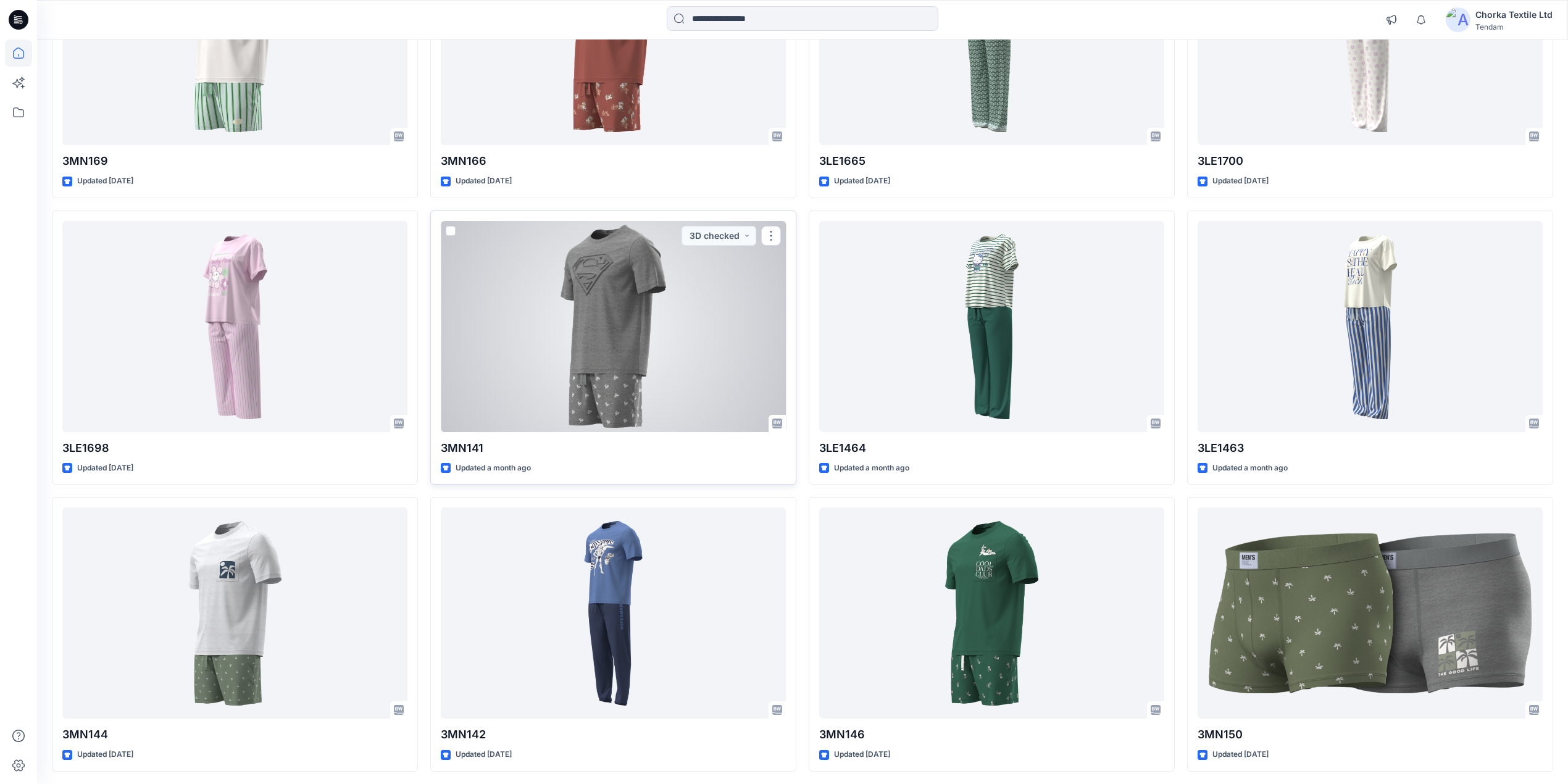
click at [598, 365] on div at bounding box center [614, 327] width 345 height 211
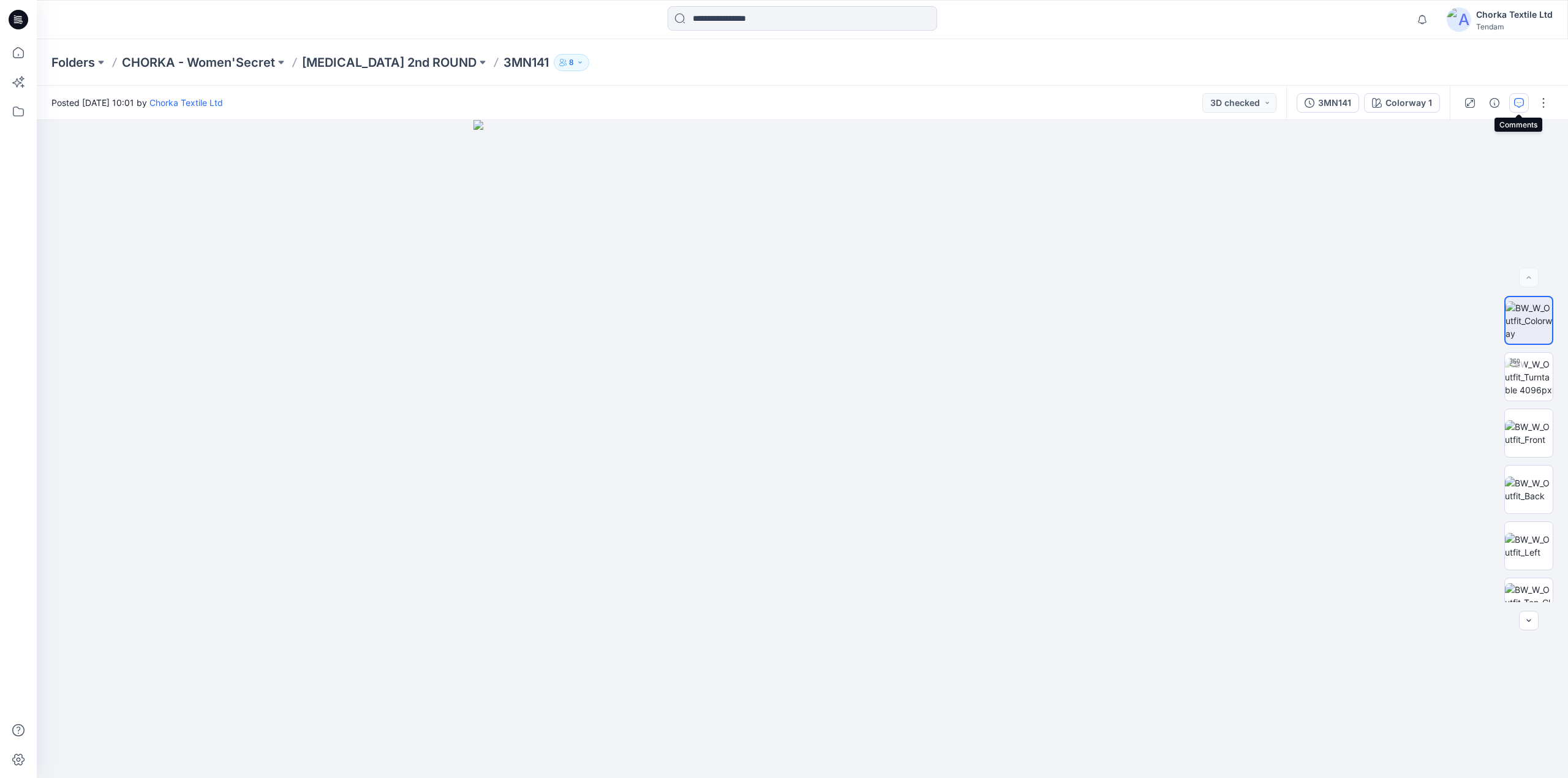
click at [1523, 103] on icon "button" at bounding box center [1519, 103] width 10 height 10
